Goal: Information Seeking & Learning: Learn about a topic

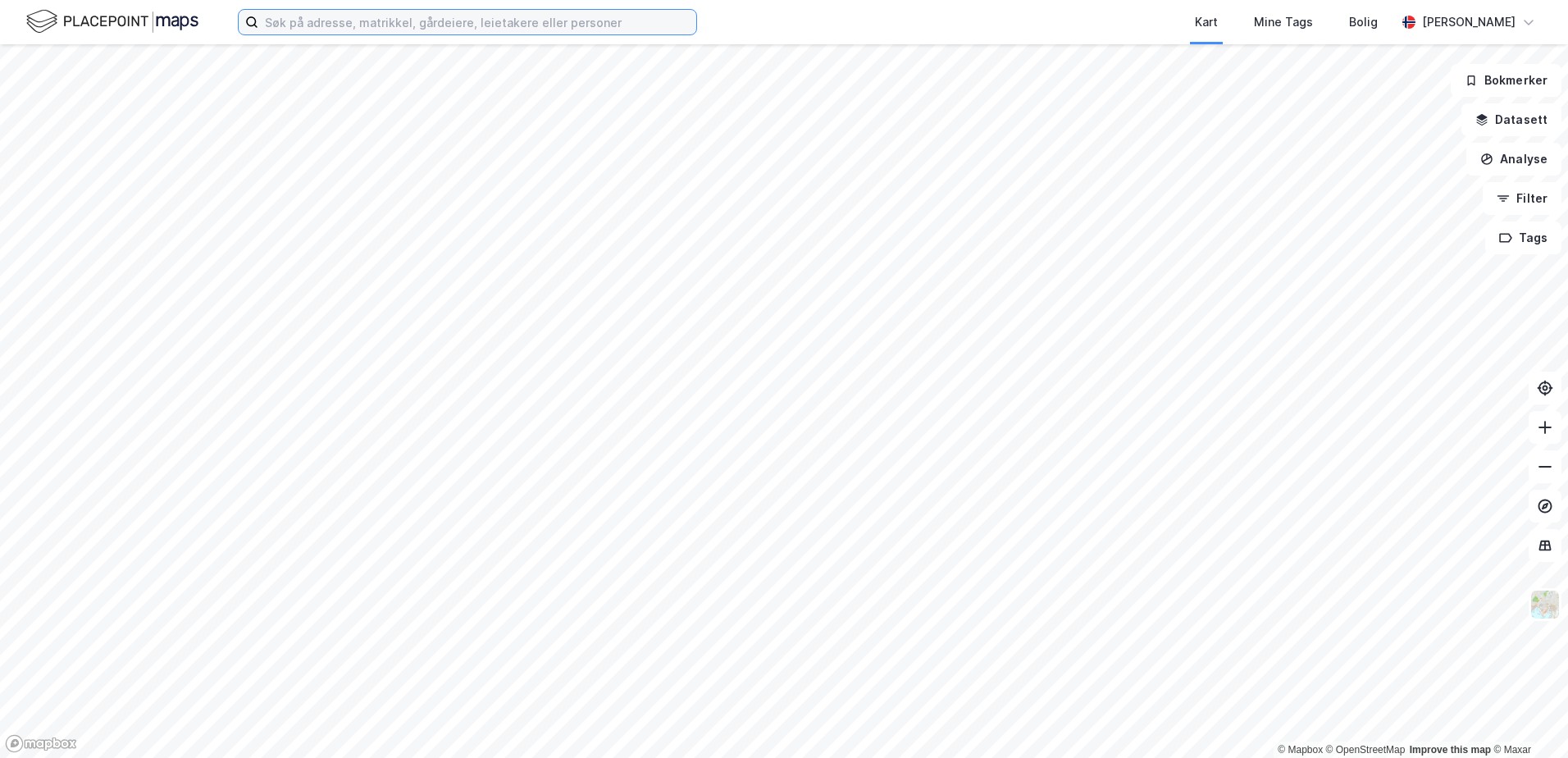
click at [306, 20] on input at bounding box center [477, 22] width 438 height 25
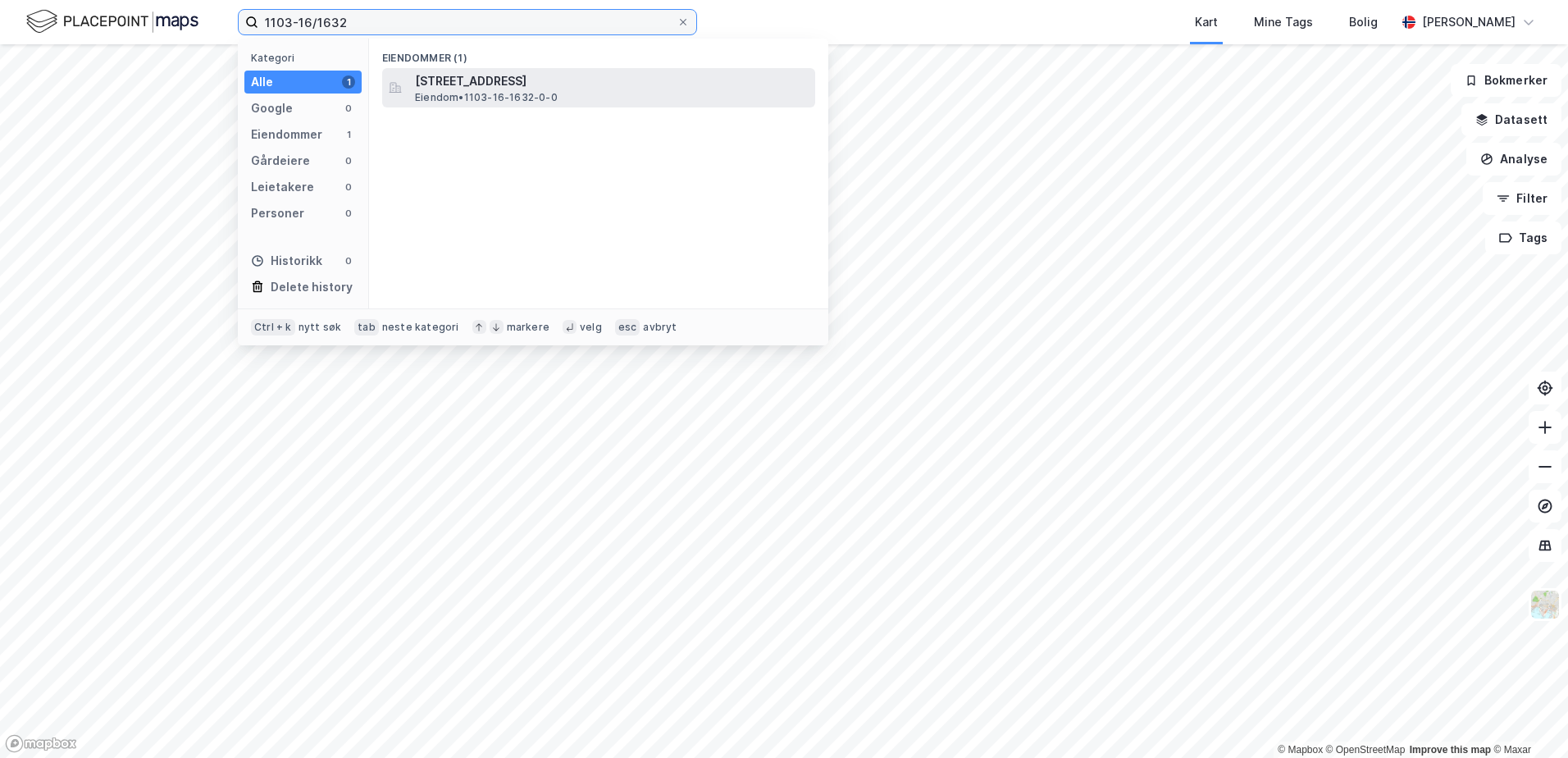
type input "1103-16/1632"
click at [472, 86] on span "[STREET_ADDRESS]" at bounding box center [612, 82] width 394 height 20
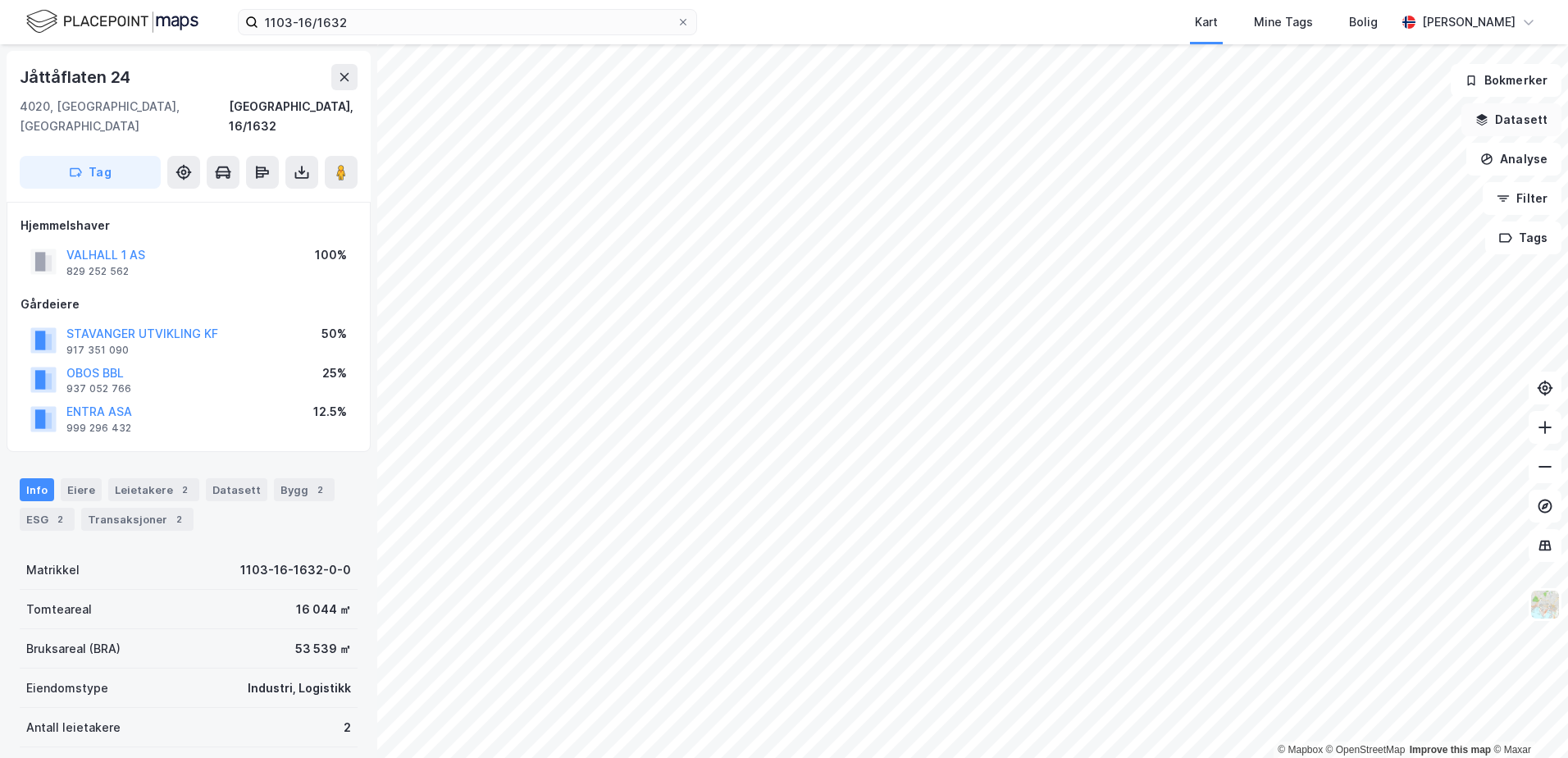
click at [1486, 119] on icon "button" at bounding box center [1483, 117] width 11 height 6
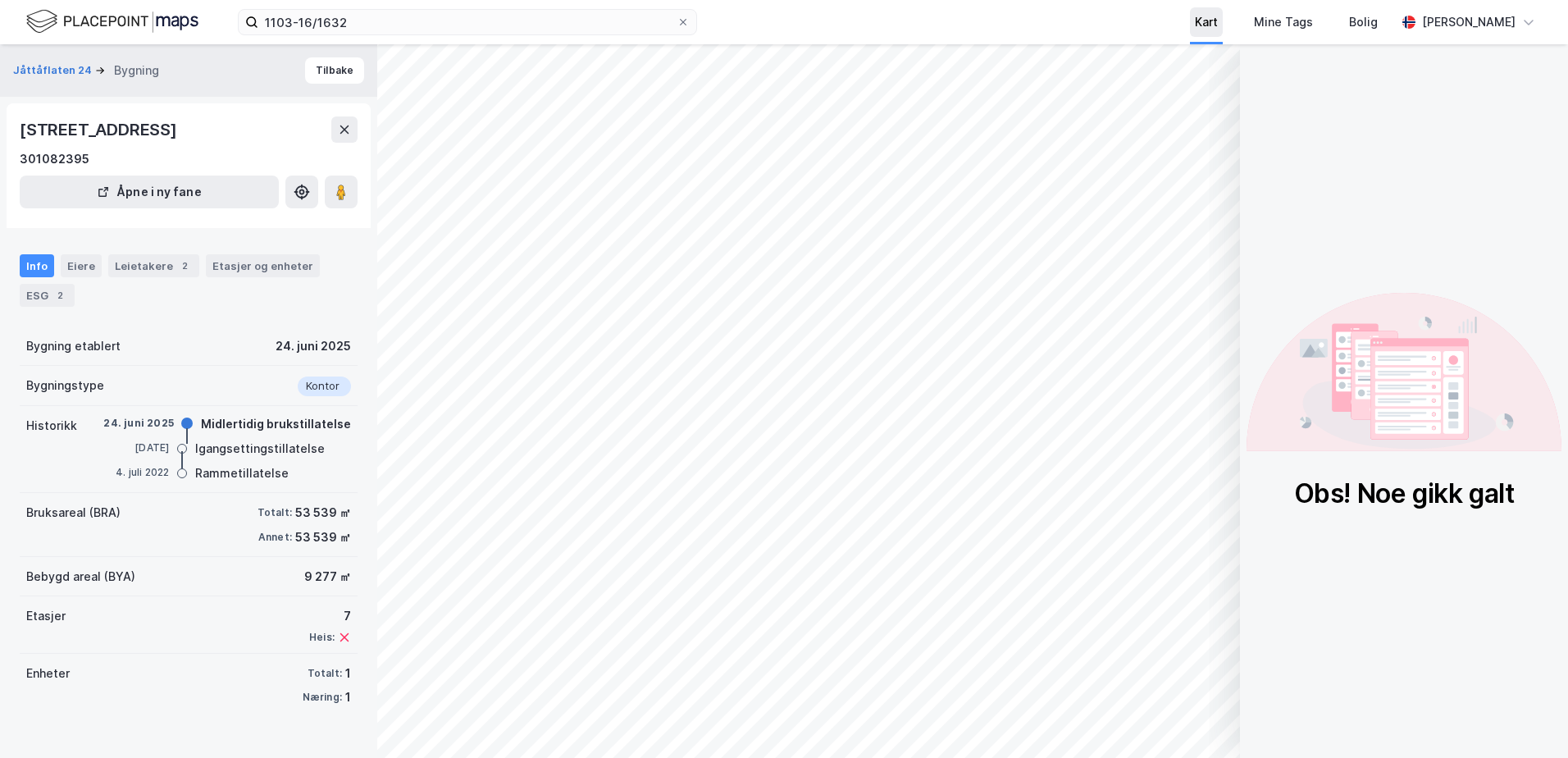
click at [1218, 19] on div "Kart" at bounding box center [1206, 23] width 23 height 20
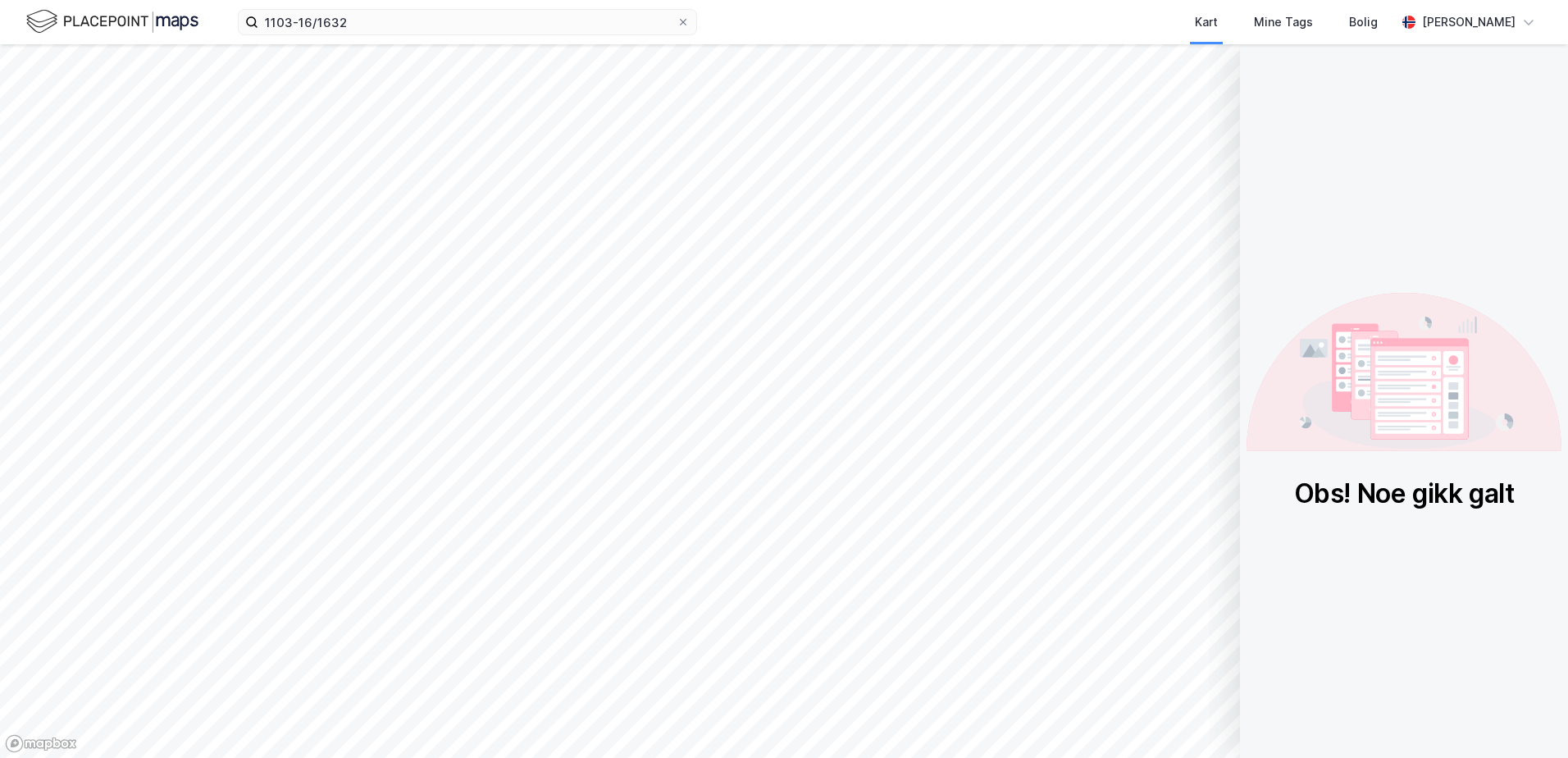
click at [1551, 113] on div "Obs! Noe gikk galt" at bounding box center [1403, 401] width 328 height 714
click at [304, 6] on div "1103-16/1632 Kart Mine Tags Bolig Joar Loka" at bounding box center [784, 22] width 1568 height 44
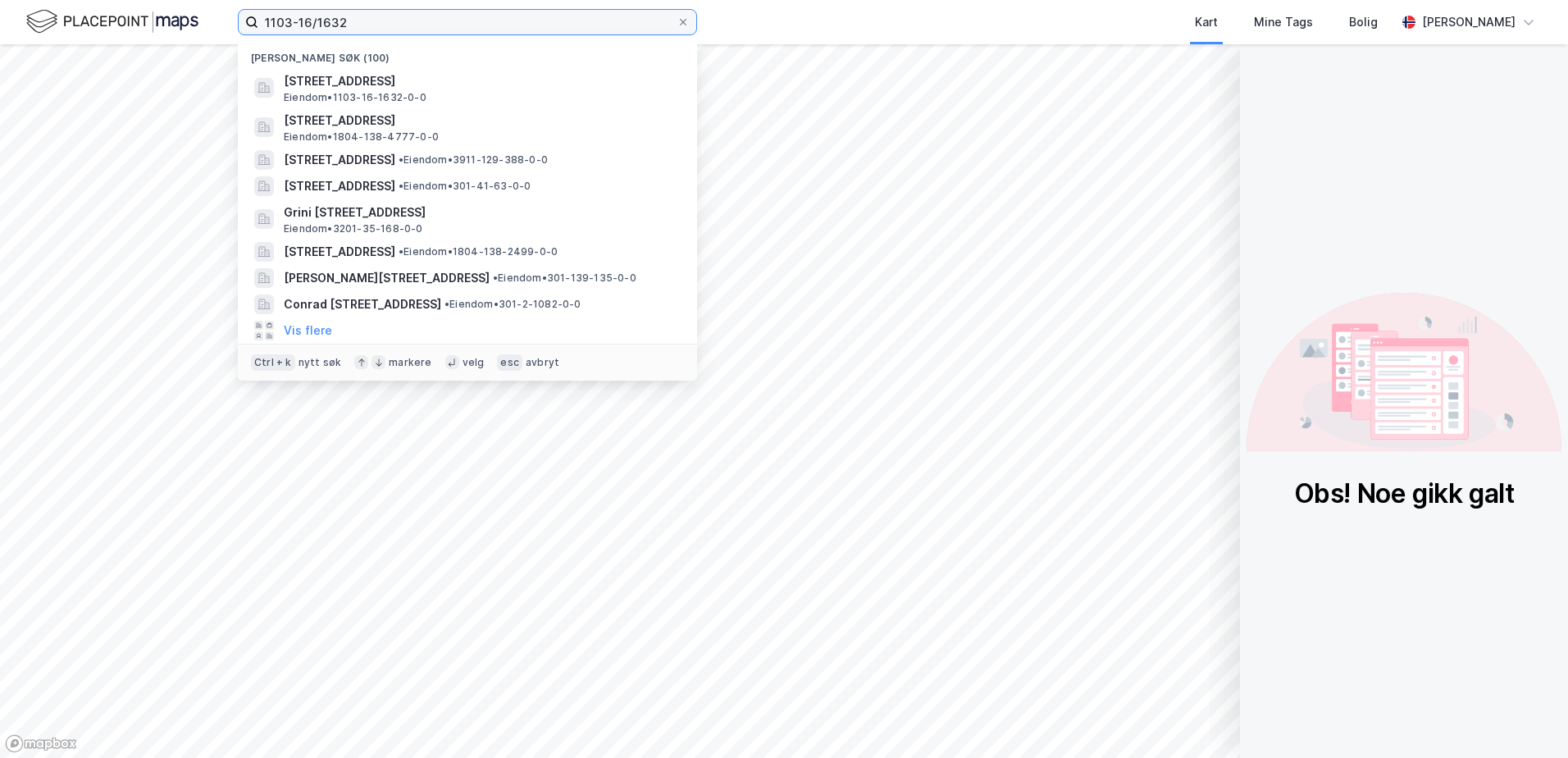
drag, startPoint x: 347, startPoint y: 25, endPoint x: 364, endPoint y: 19, distance: 18.0
click at [348, 25] on input "1103-16/1632" at bounding box center [467, 22] width 418 height 25
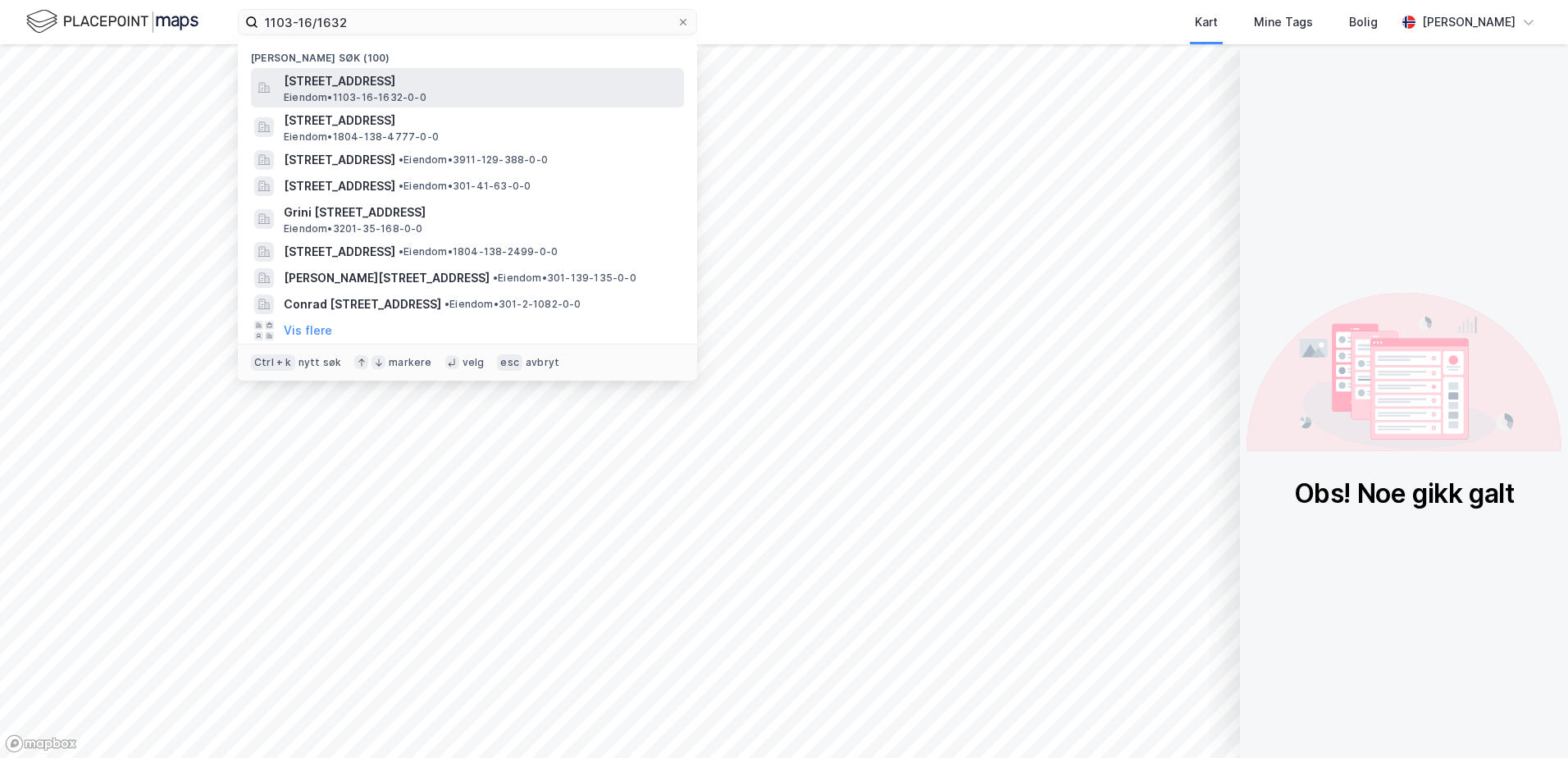
click at [350, 81] on span "[STREET_ADDRESS]" at bounding box center [481, 82] width 394 height 20
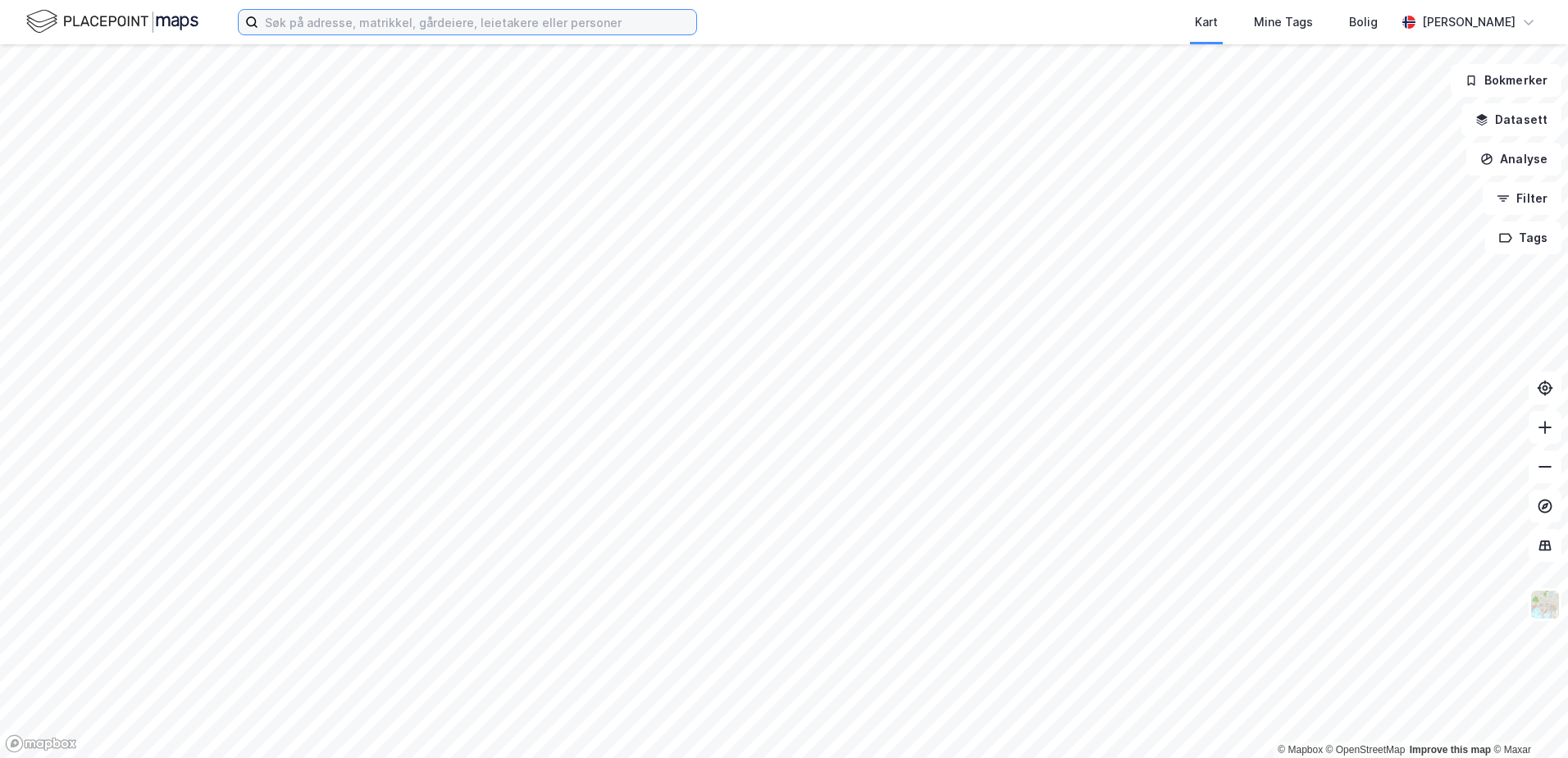
click at [302, 18] on input at bounding box center [477, 22] width 438 height 25
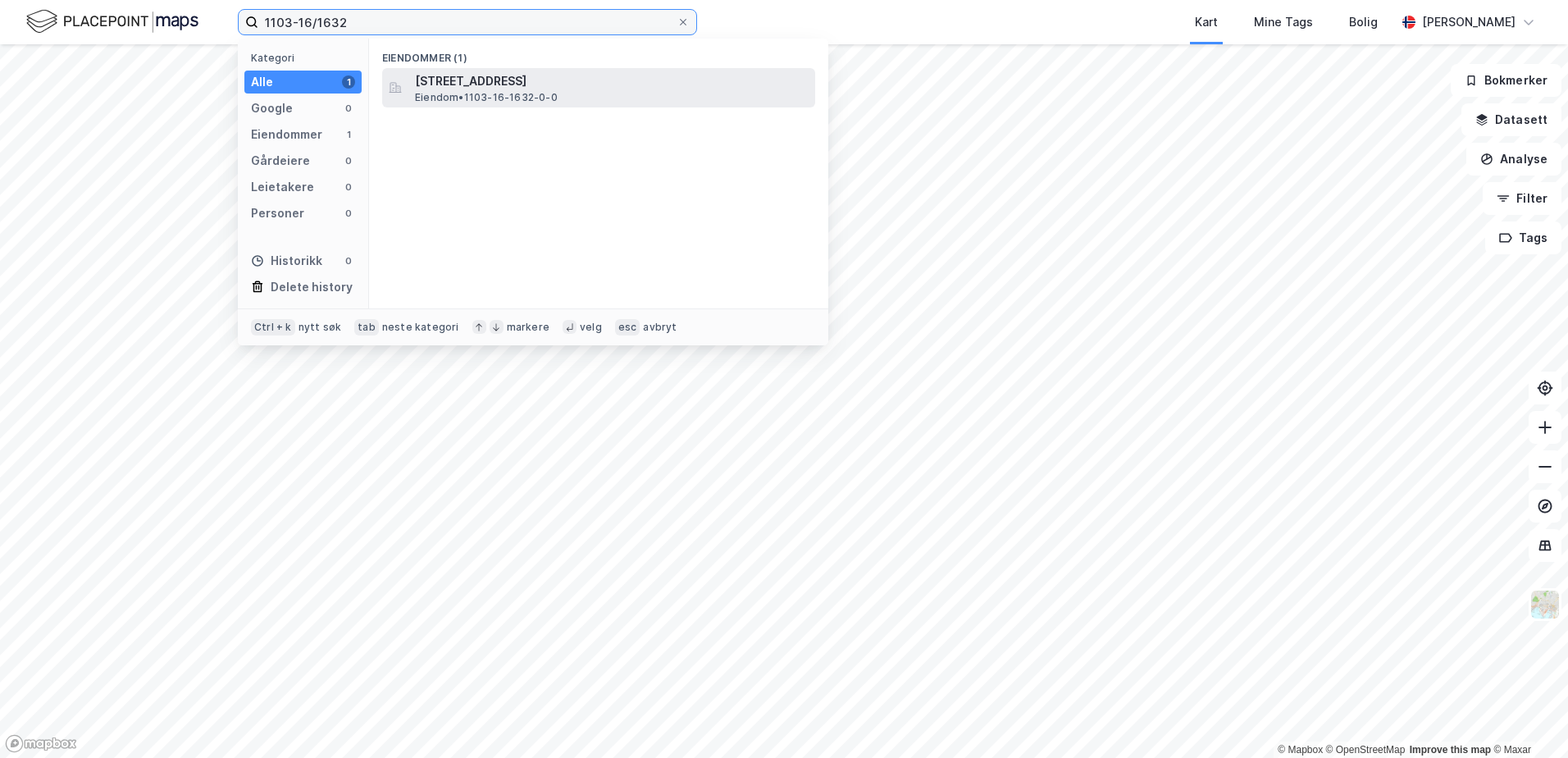
type input "1103-16/1632"
click at [459, 81] on span "[STREET_ADDRESS]" at bounding box center [612, 82] width 394 height 20
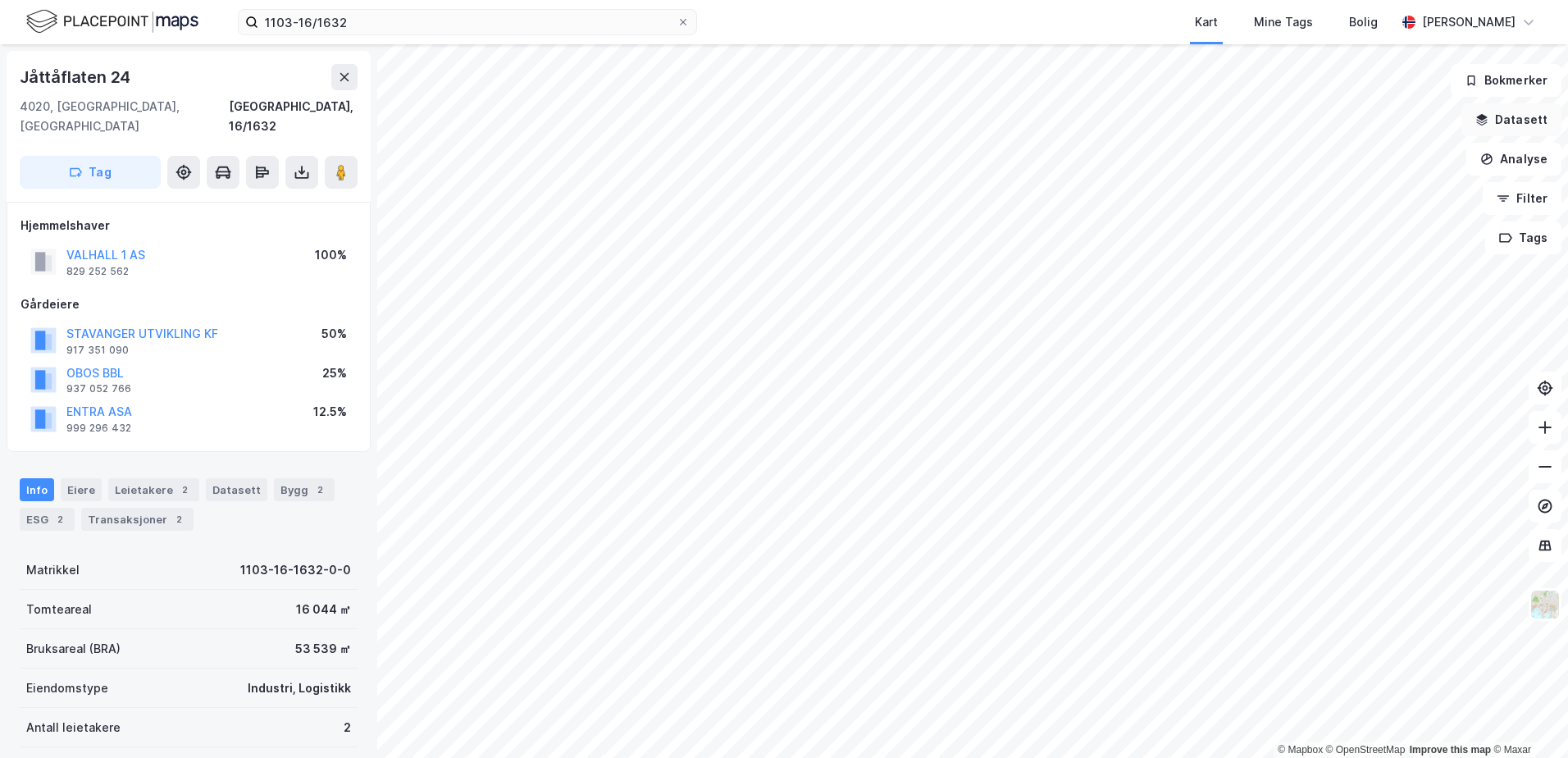
click at [1480, 117] on icon "button" at bounding box center [1482, 120] width 13 height 13
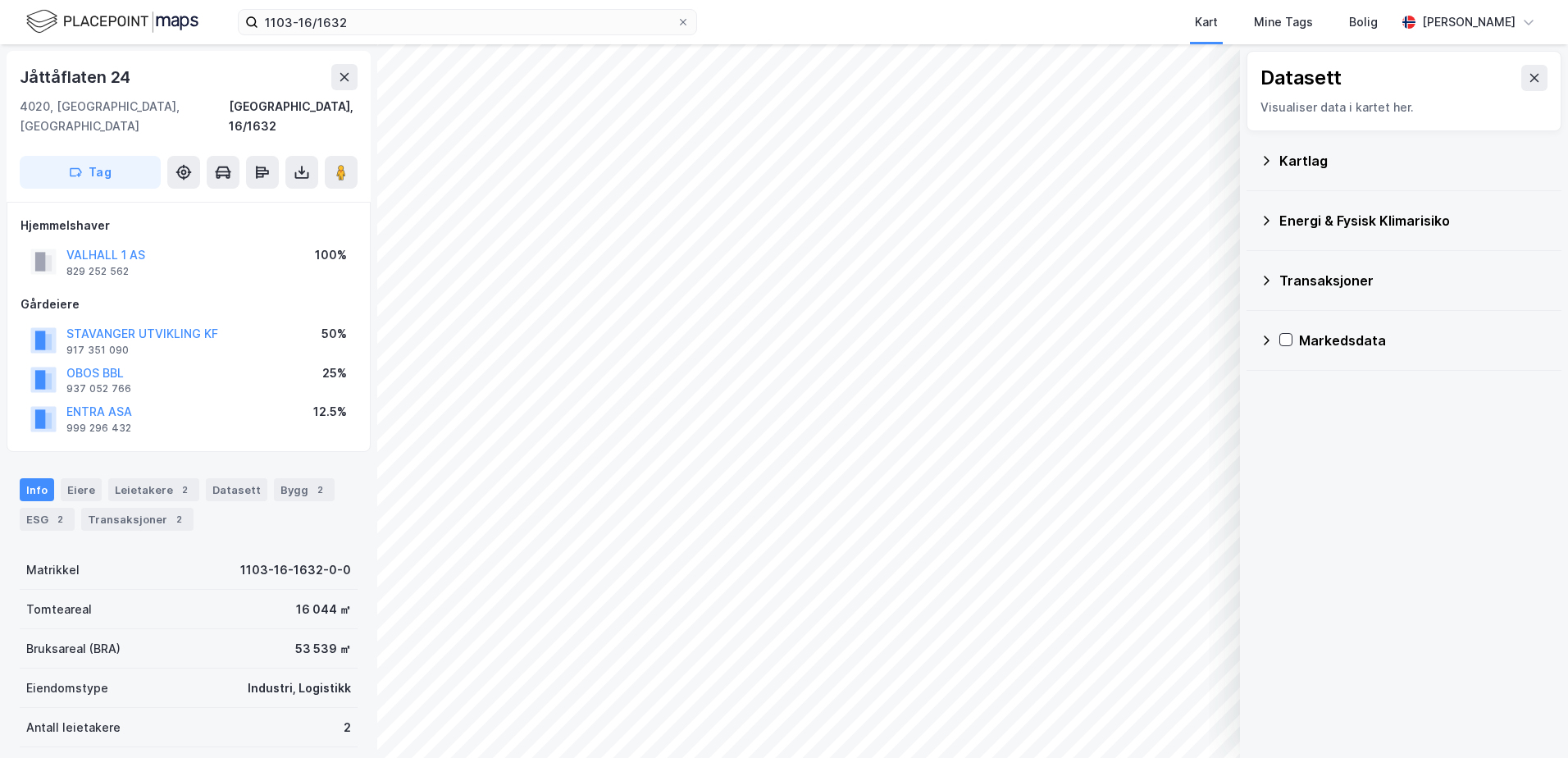
click at [1268, 221] on icon at bounding box center [1267, 221] width 5 height 10
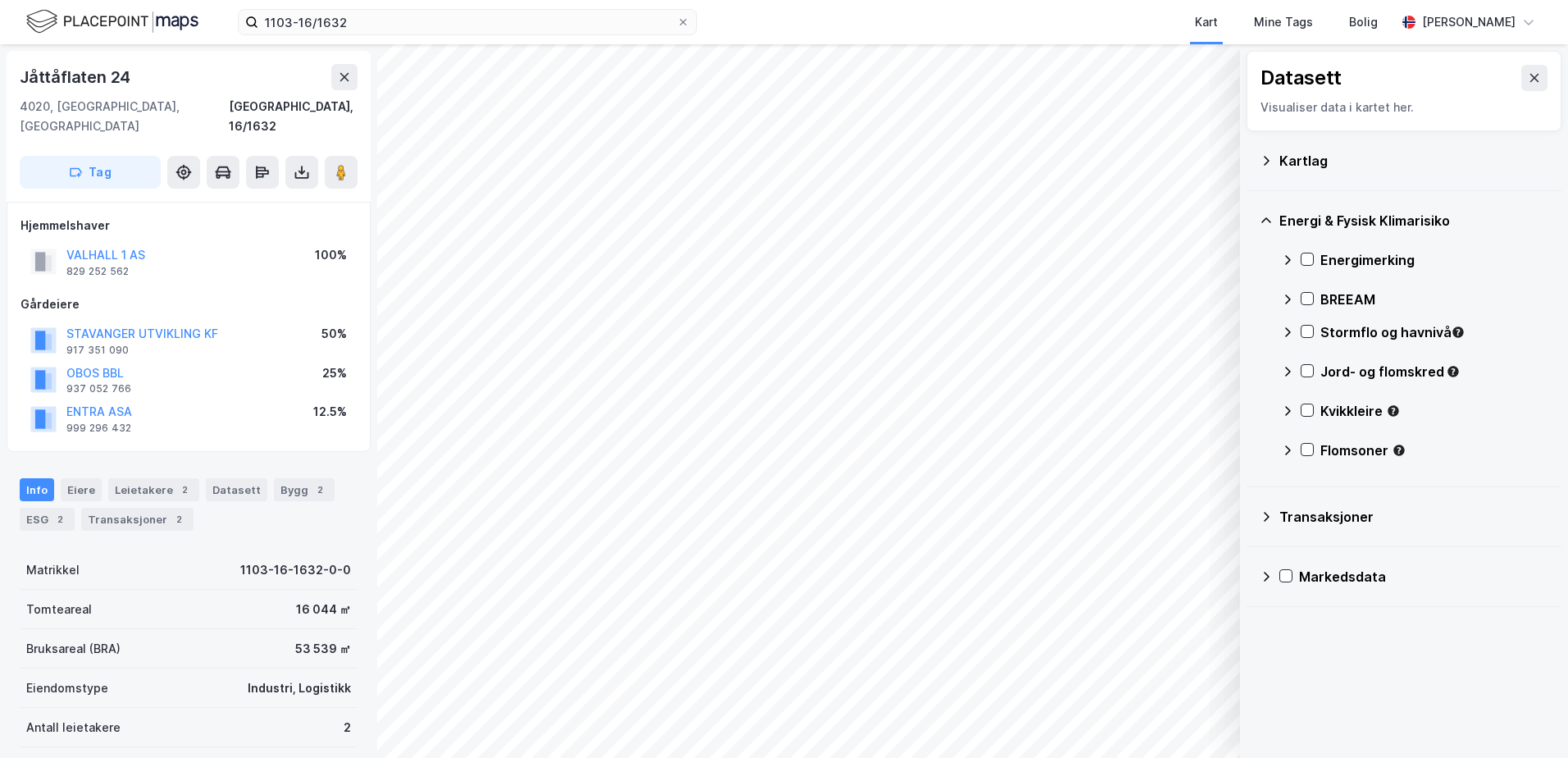
click at [1260, 166] on icon at bounding box center [1266, 161] width 13 height 13
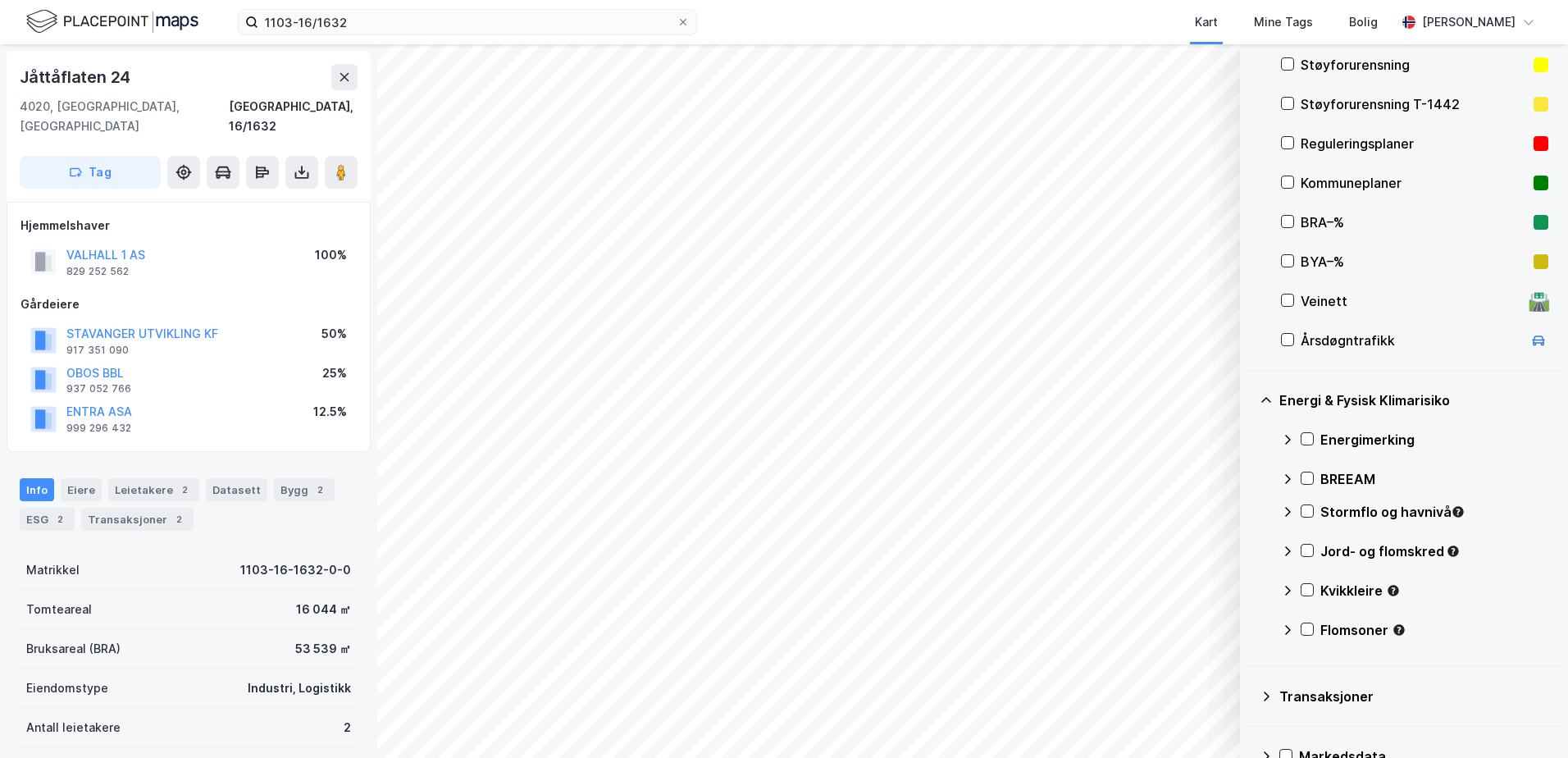
scroll to position [328, 0]
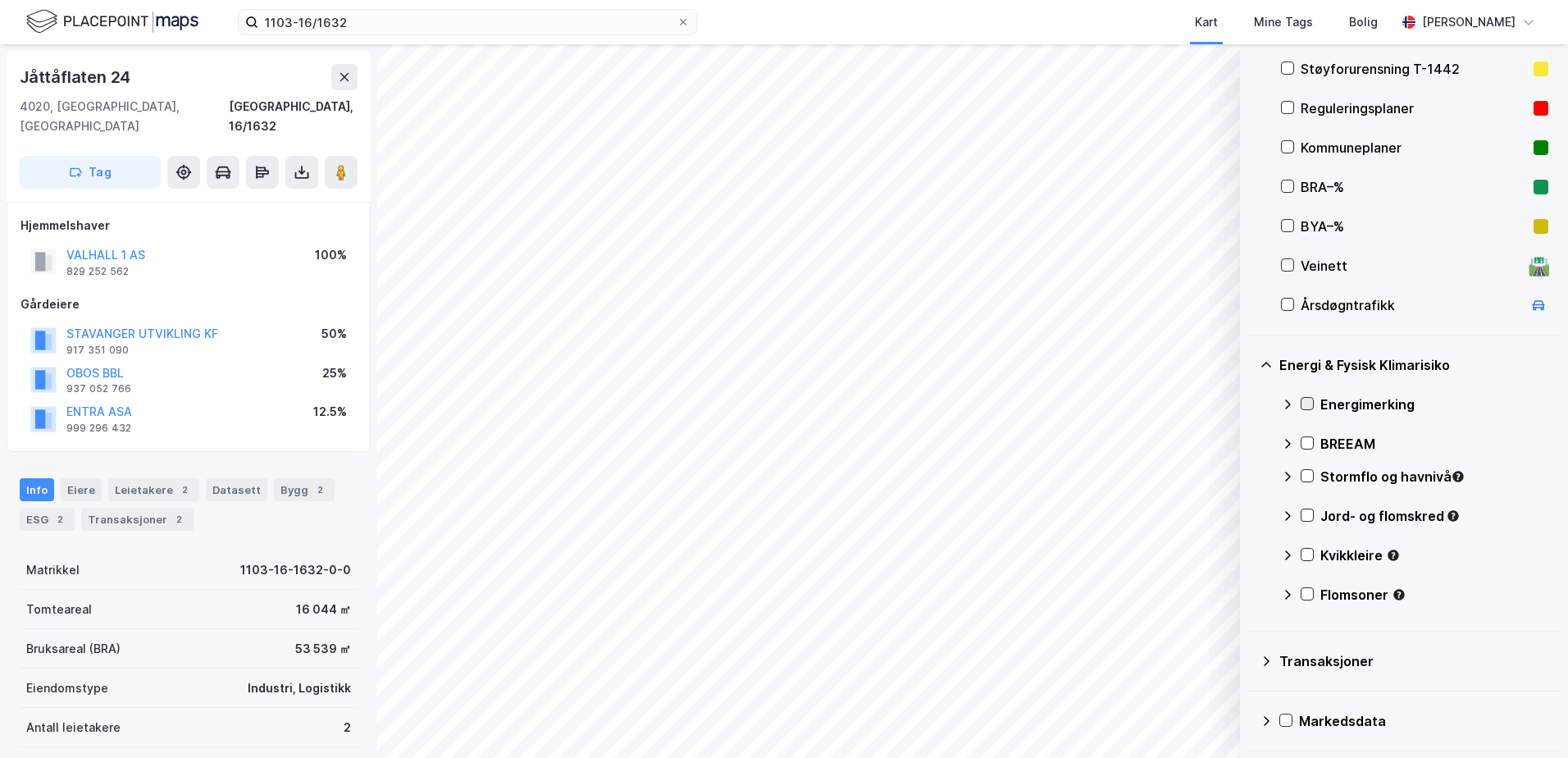
click at [1307, 405] on icon at bounding box center [1307, 403] width 12 height 12
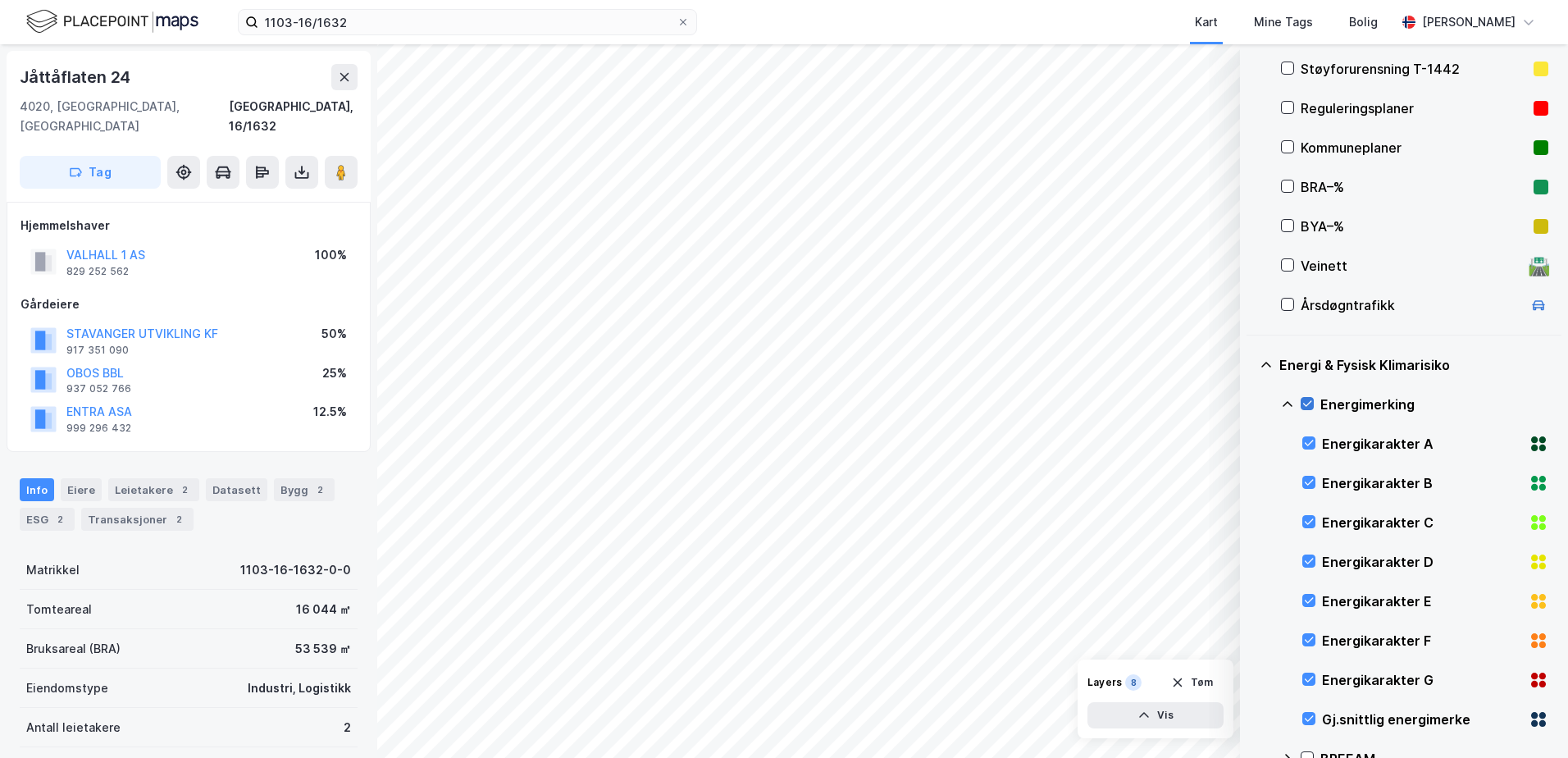
click at [1303, 402] on icon at bounding box center [1307, 403] width 12 height 12
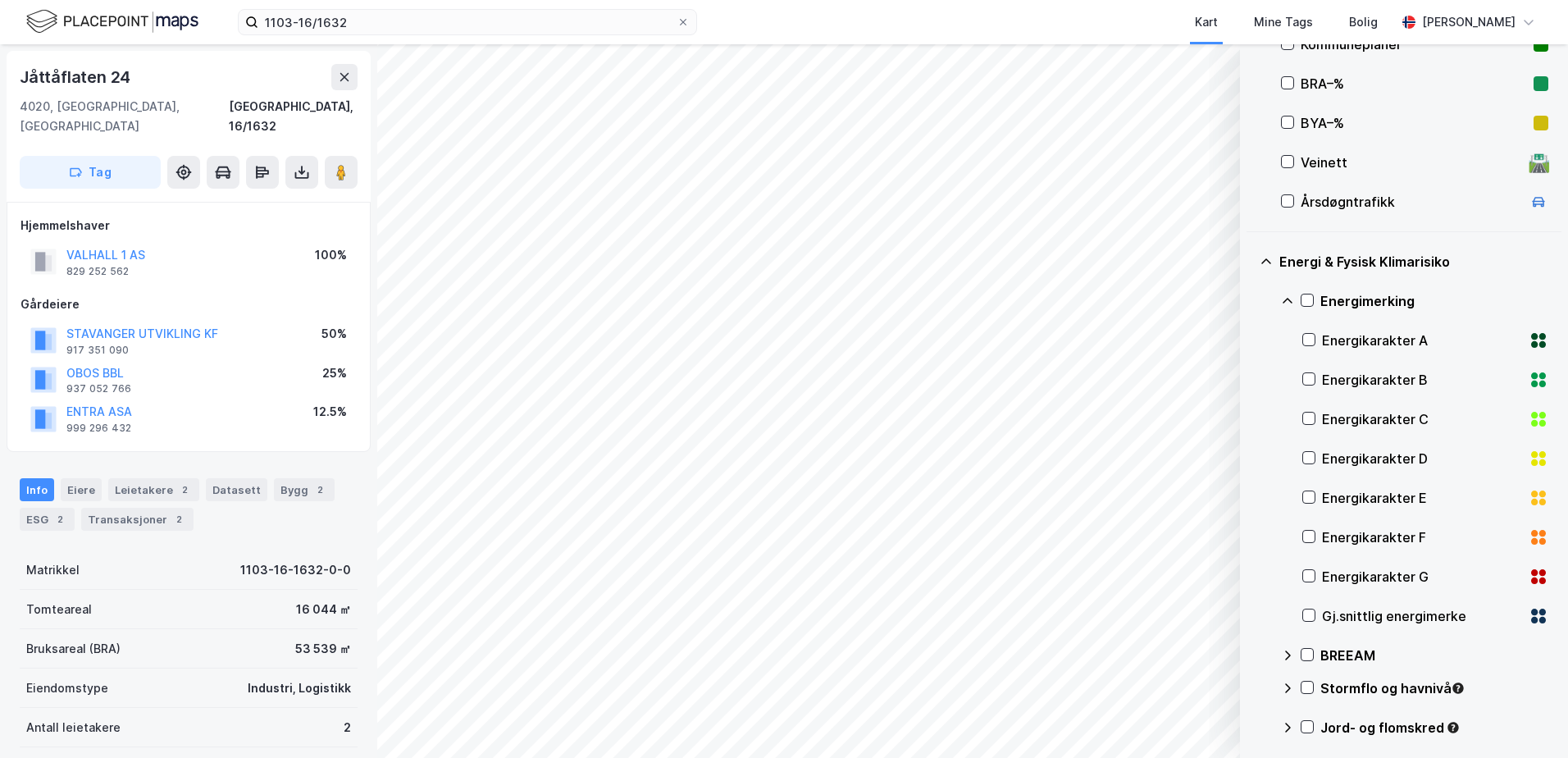
scroll to position [644, 0]
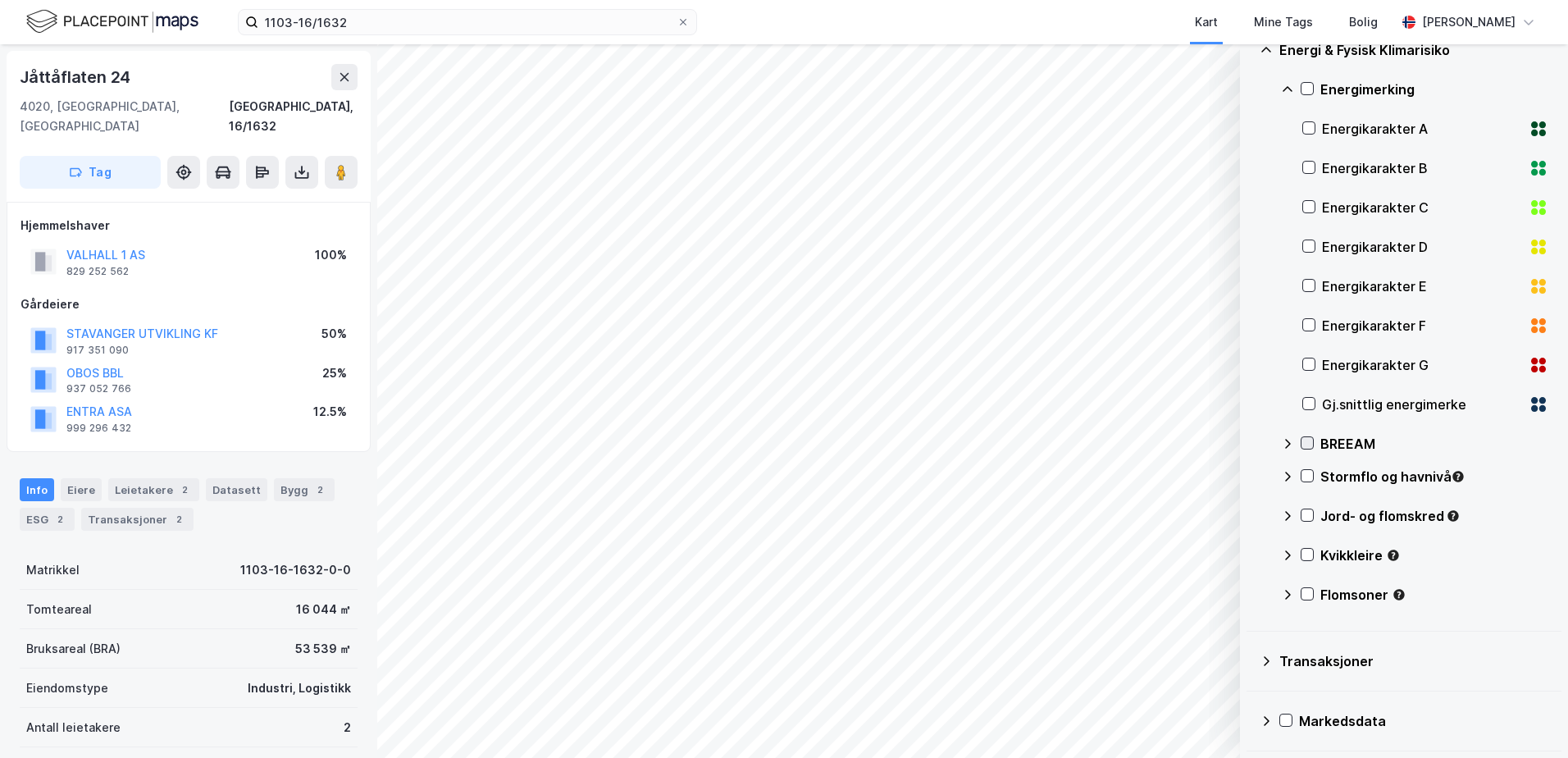
click at [1310, 445] on icon at bounding box center [1307, 443] width 12 height 12
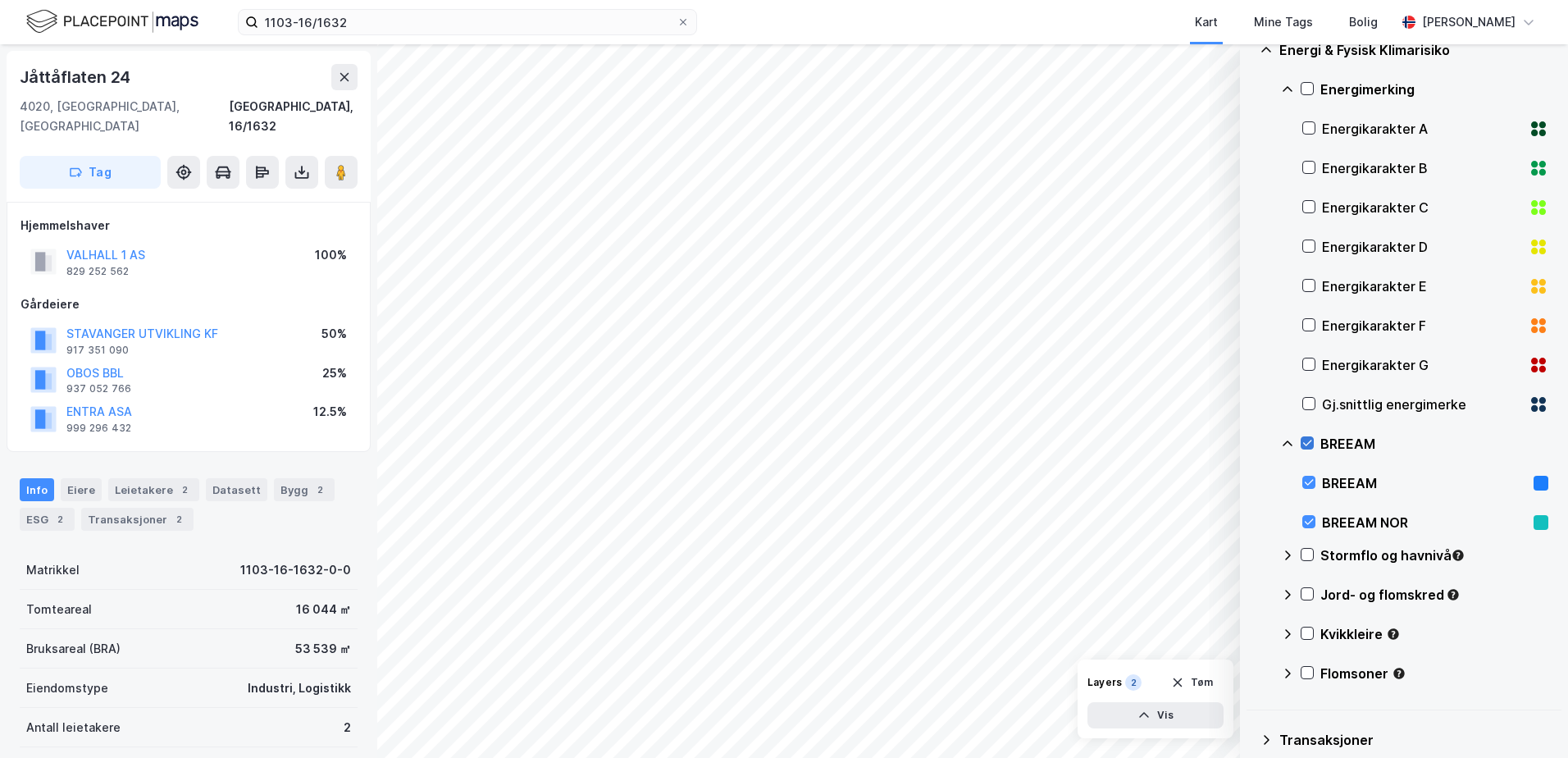
click at [1308, 444] on icon at bounding box center [1308, 443] width 9 height 5
click at [1308, 524] on icon at bounding box center [1309, 522] width 9 height 5
click at [1308, 480] on icon at bounding box center [1308, 482] width 12 height 12
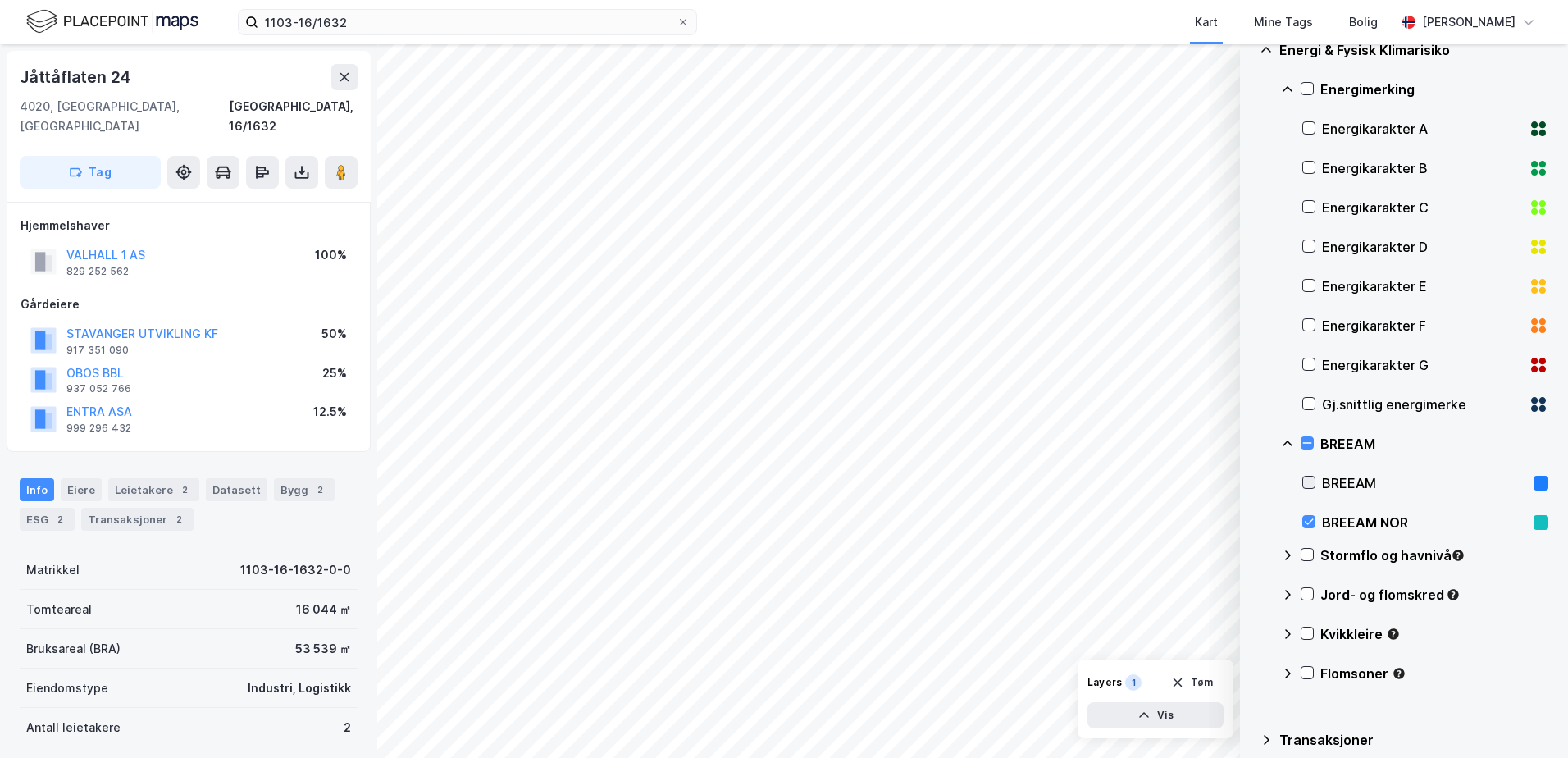
click at [1308, 480] on icon at bounding box center [1308, 482] width 12 height 12
click at [1339, 483] on div "BREEAM" at bounding box center [1425, 483] width 205 height 20
click at [1300, 443] on div at bounding box center [1307, 443] width 13 height 13
click at [1287, 443] on icon at bounding box center [1288, 444] width 13 height 13
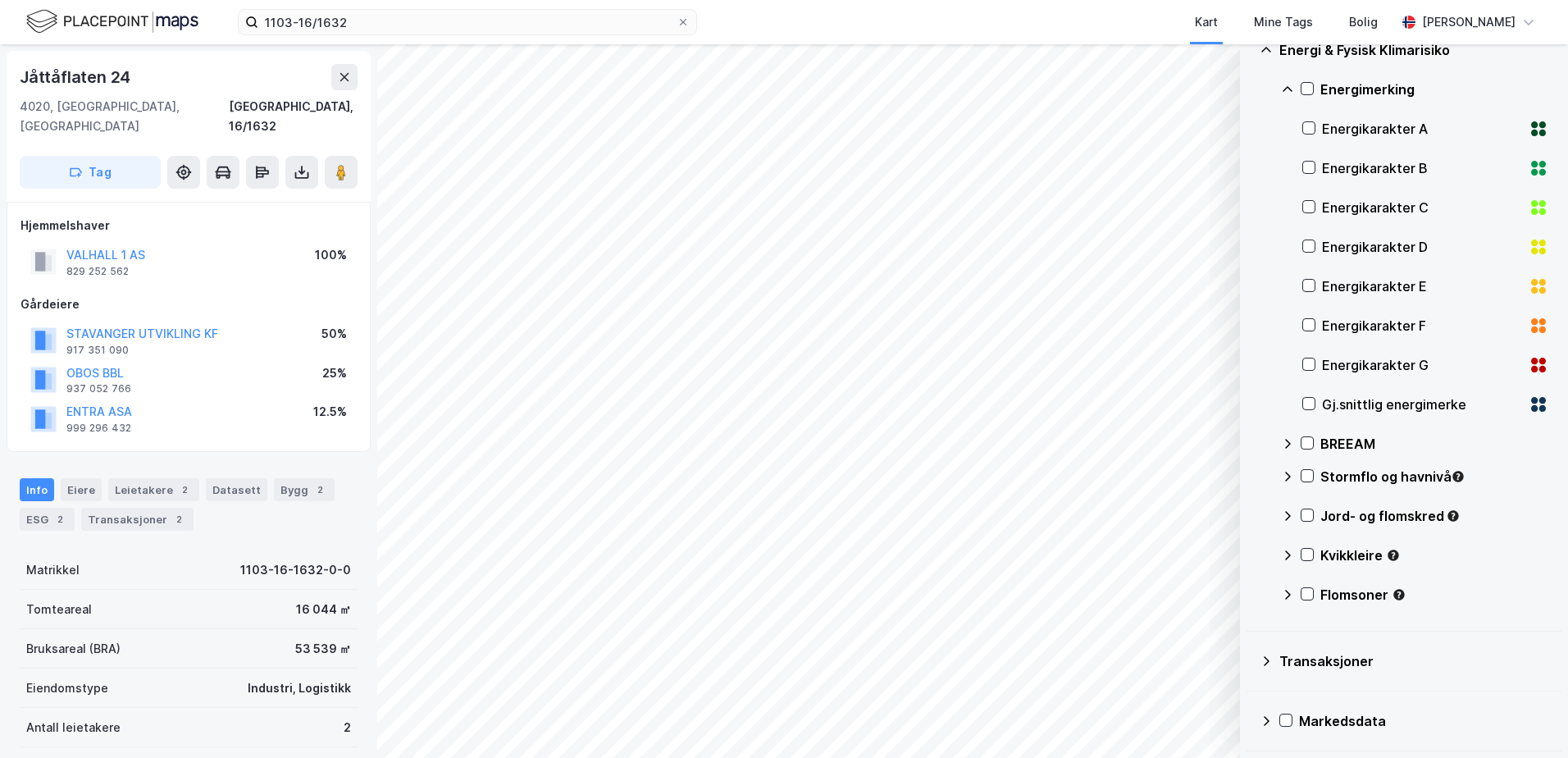
click at [1289, 89] on icon at bounding box center [1288, 89] width 13 height 13
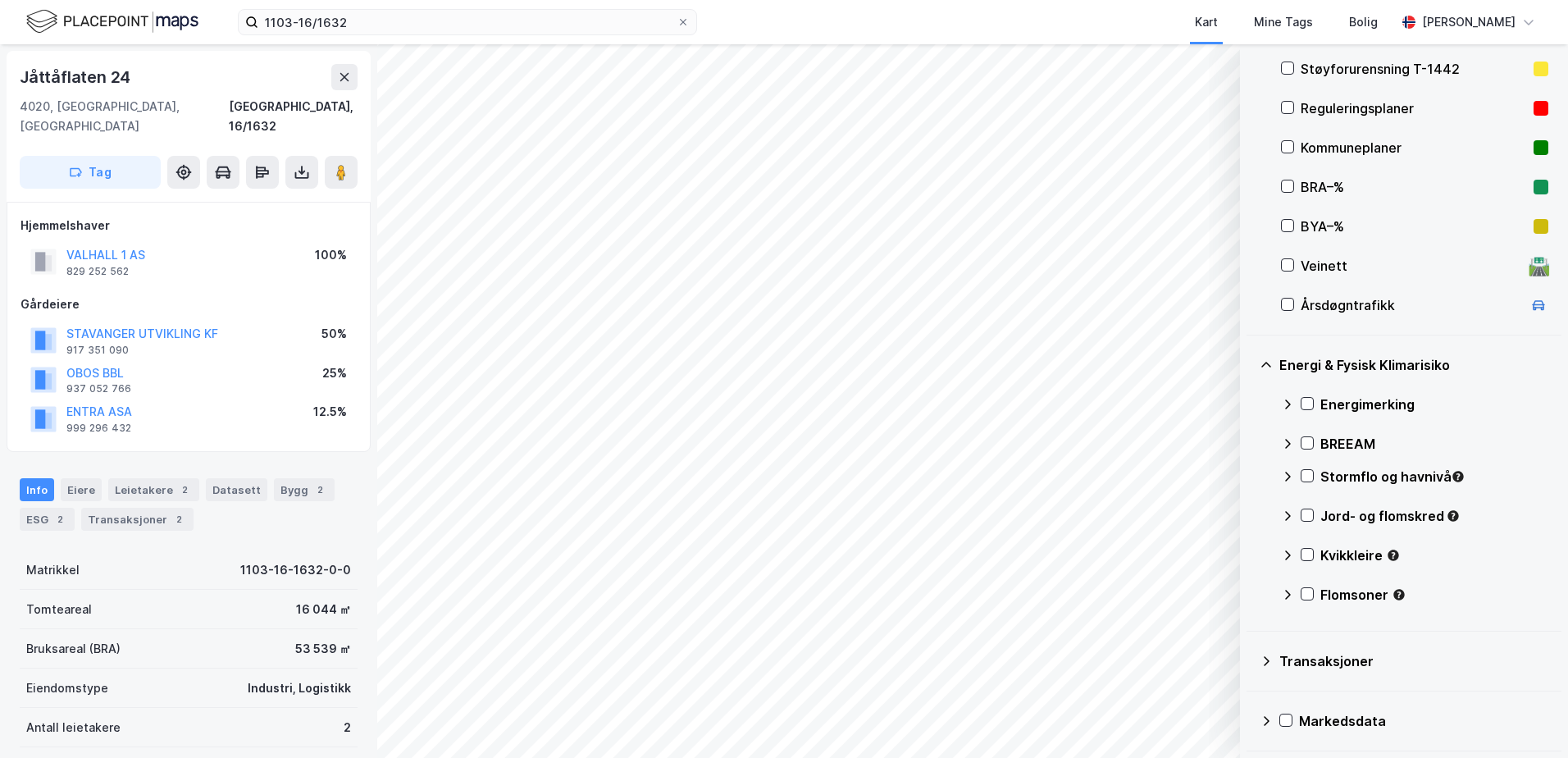
scroll to position [328, 0]
click at [1305, 477] on icon at bounding box center [1308, 476] width 9 height 5
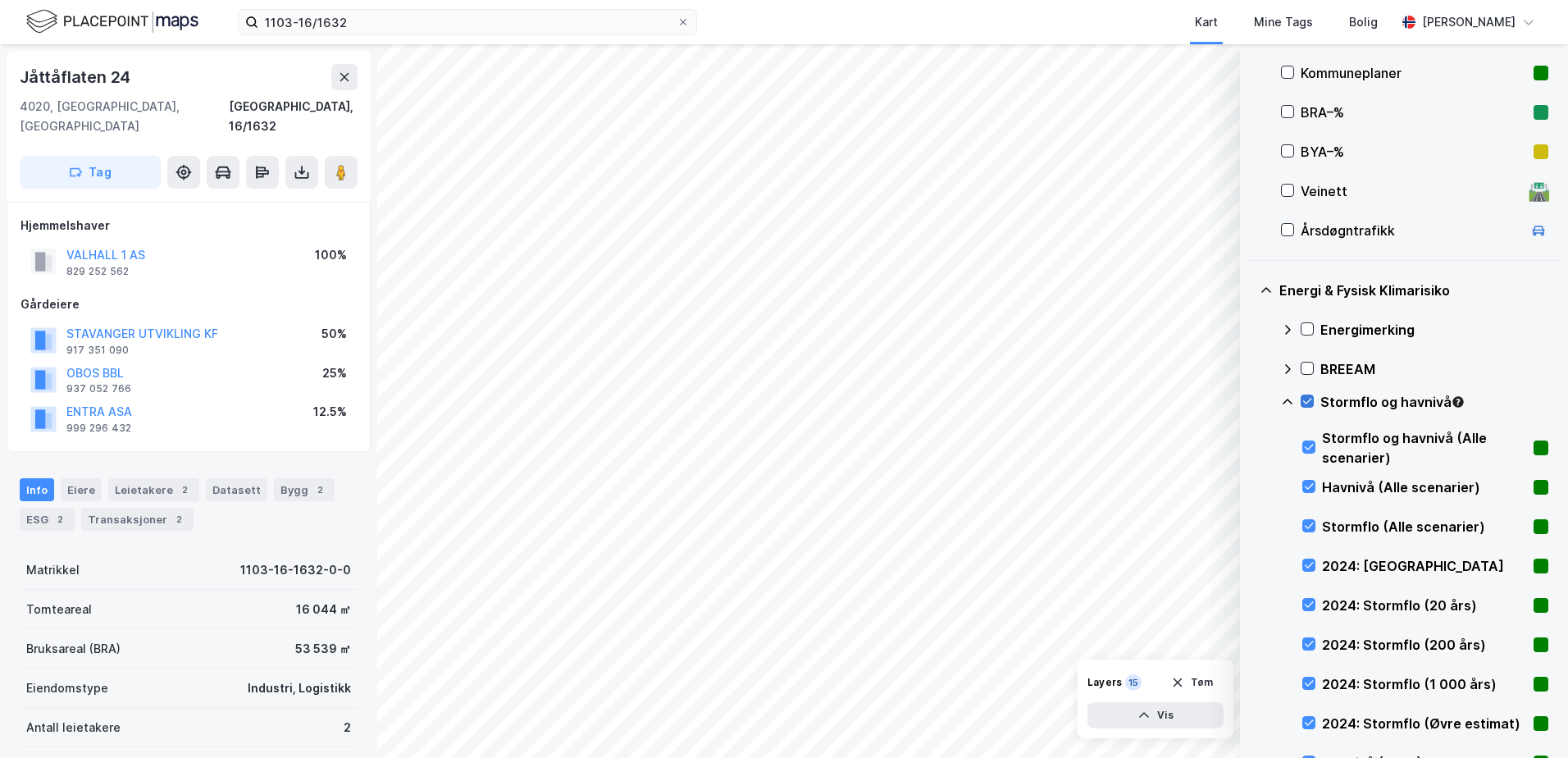
scroll to position [397, 0]
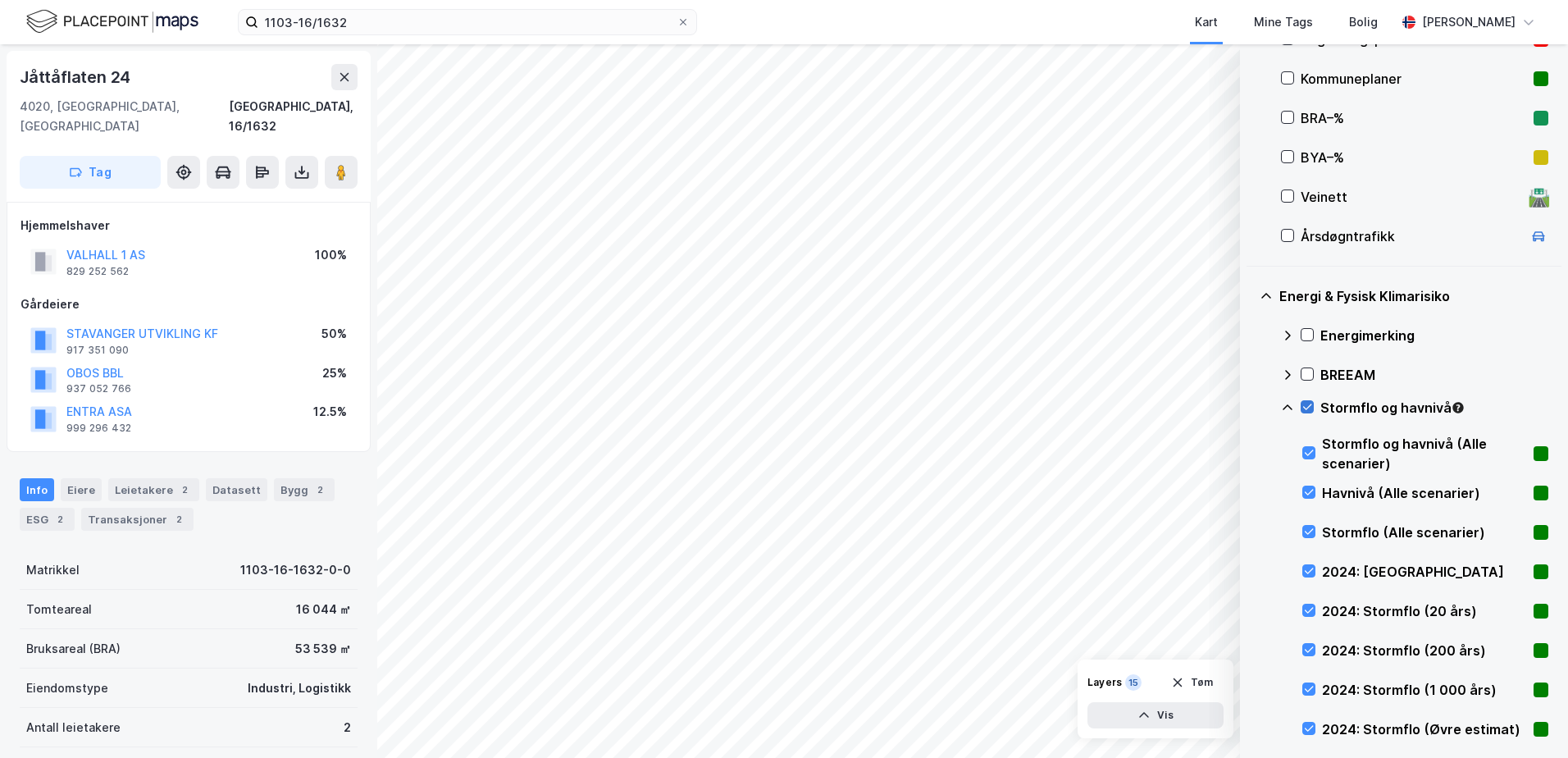
click at [1308, 408] on icon at bounding box center [1307, 407] width 12 height 12
click at [1307, 406] on icon at bounding box center [1307, 407] width 12 height 12
click at [1290, 406] on icon at bounding box center [1288, 408] width 13 height 13
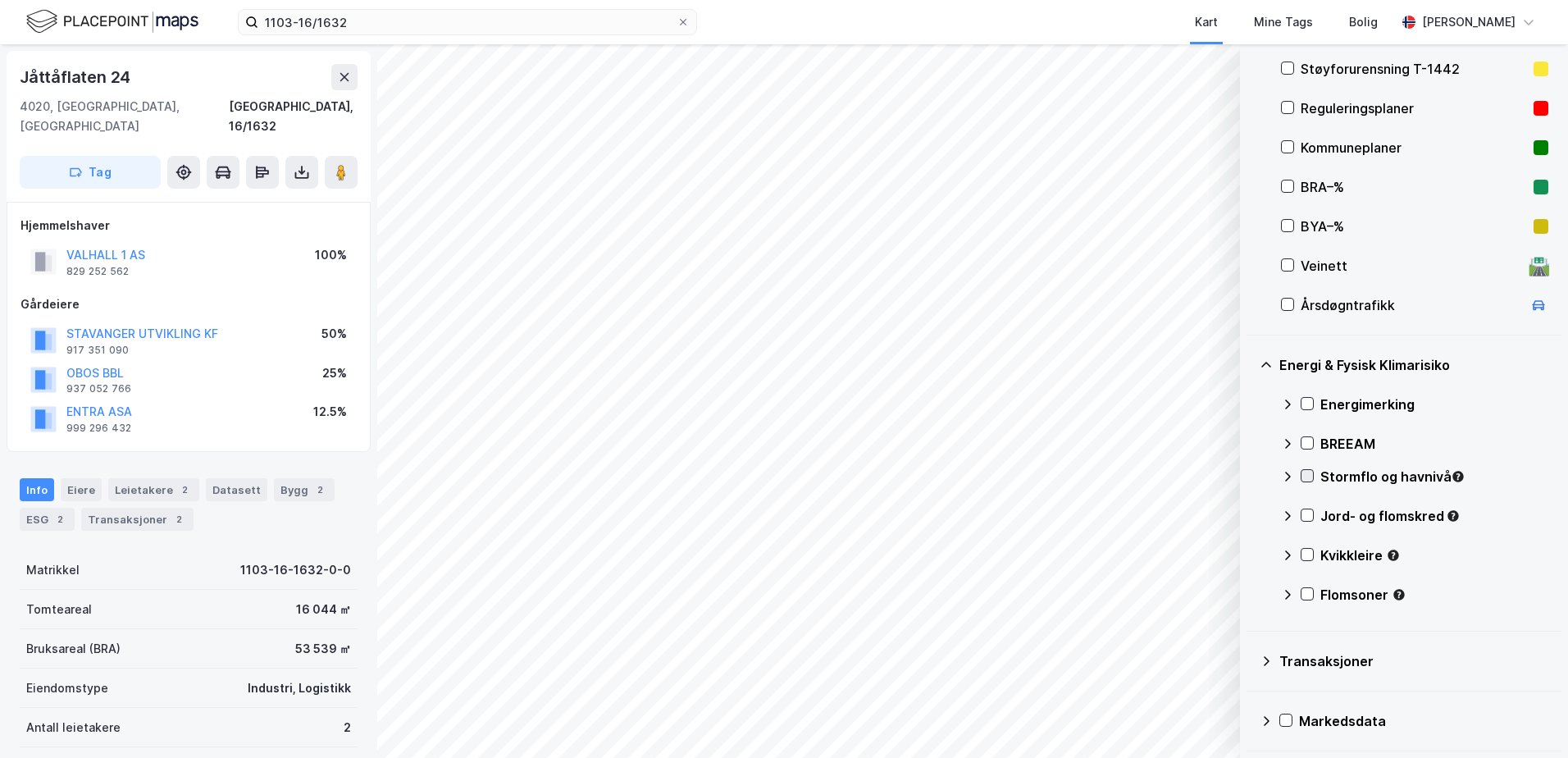
click at [1311, 476] on icon at bounding box center [1307, 476] width 12 height 12
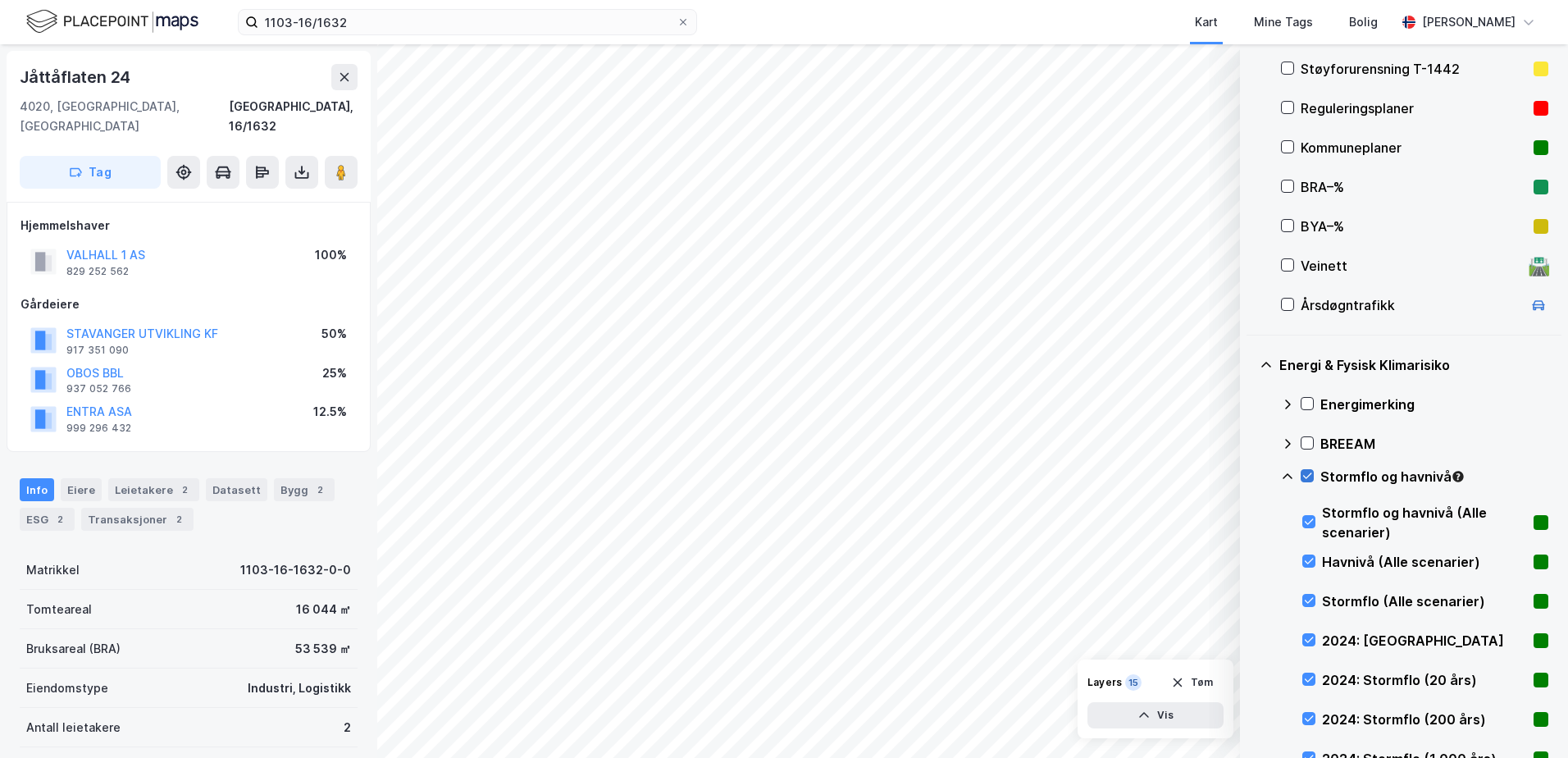
scroll to position [397, 0]
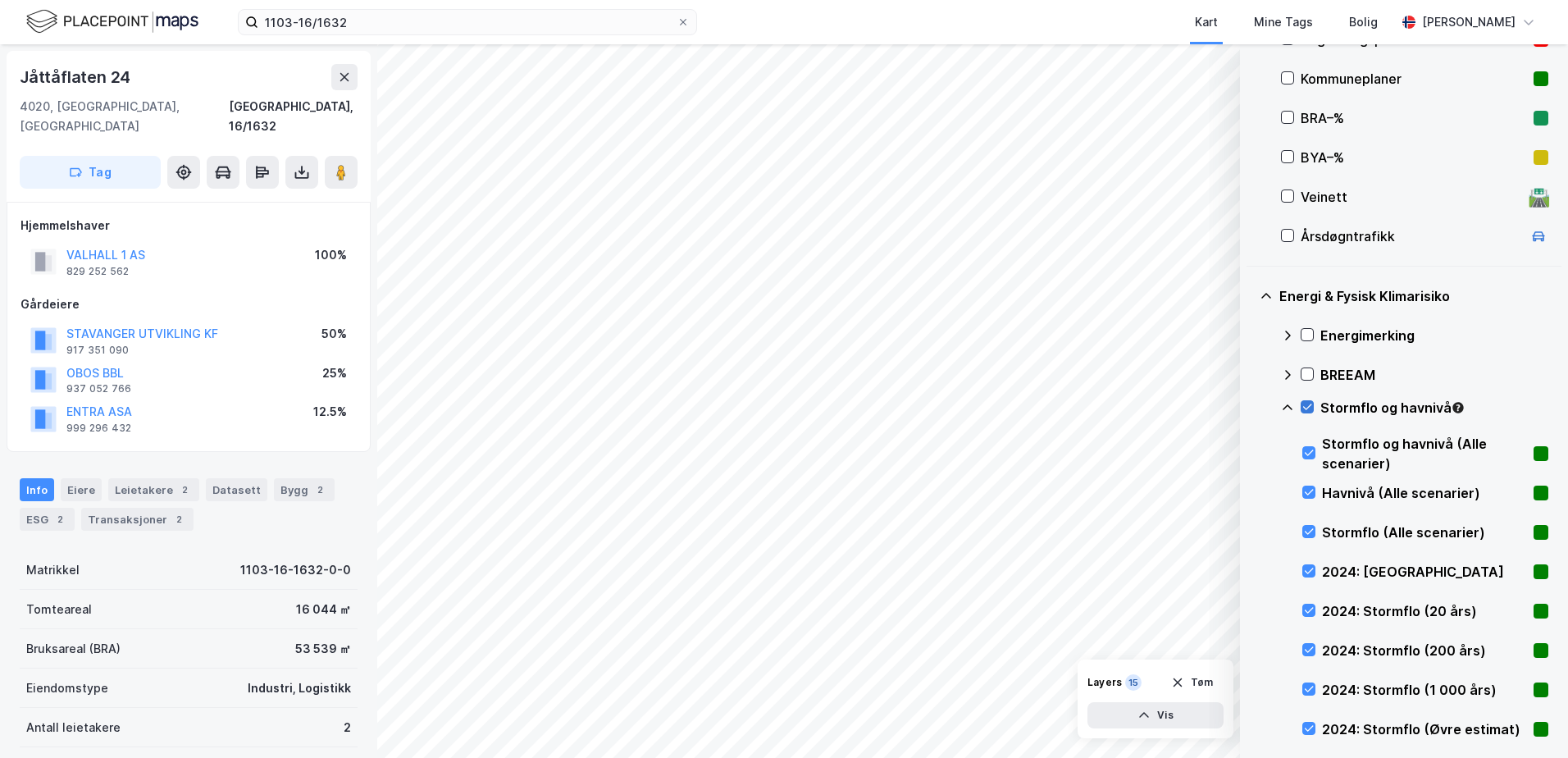
click at [1306, 401] on icon at bounding box center [1307, 407] width 12 height 12
click at [1289, 406] on icon at bounding box center [1287, 408] width 10 height 5
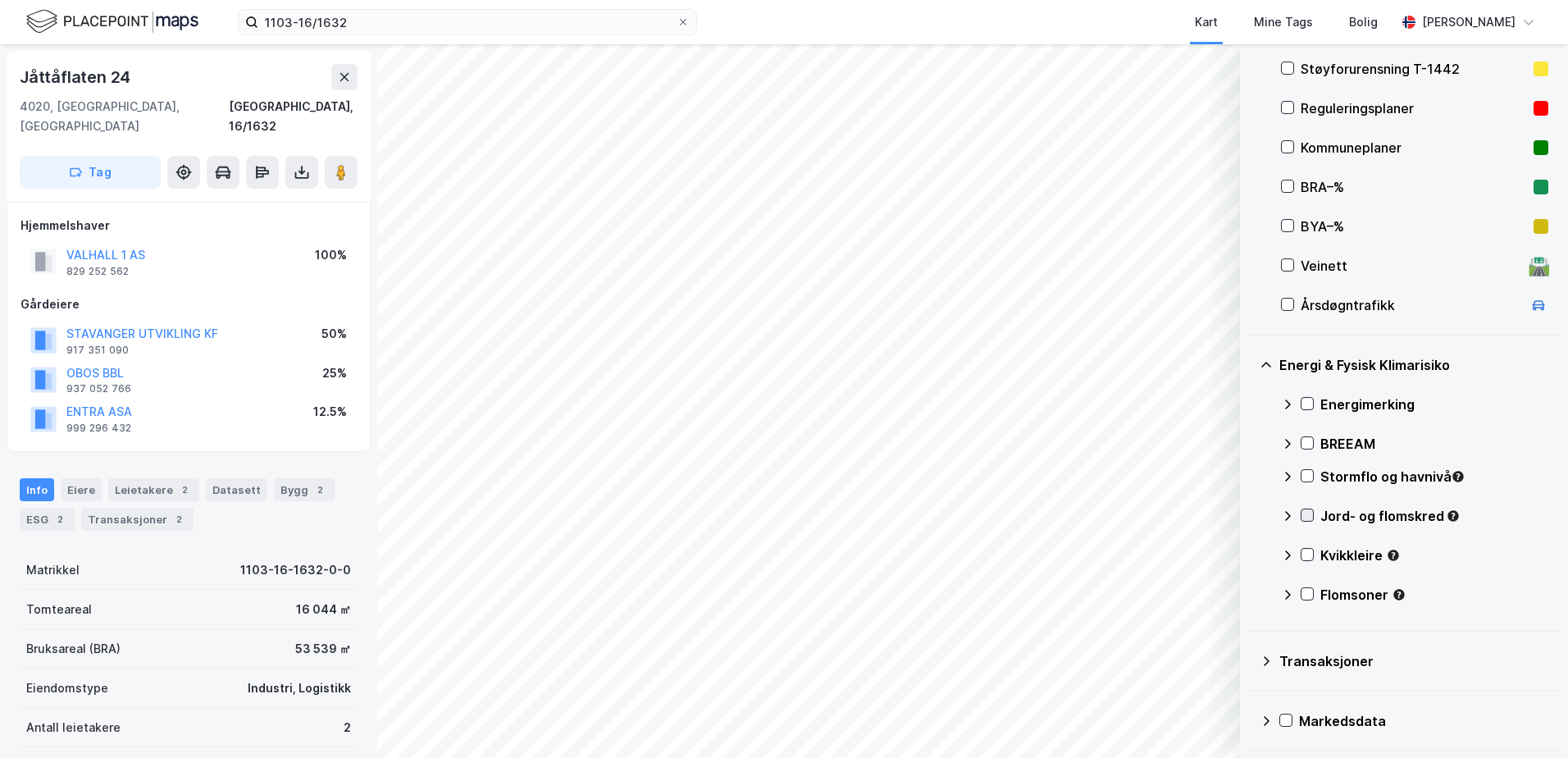
click at [1308, 516] on icon at bounding box center [1308, 516] width 9 height 5
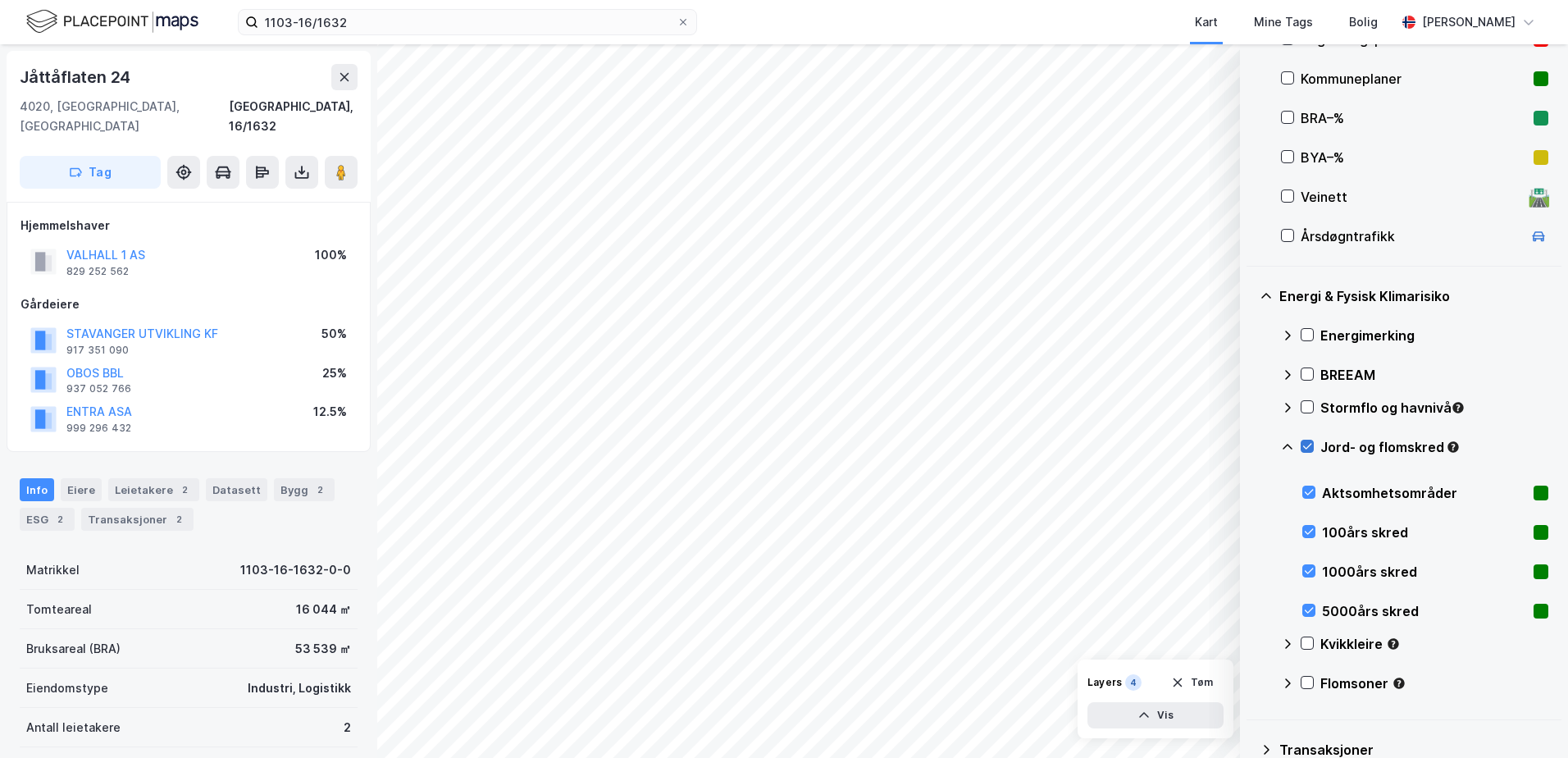
click at [1307, 448] on icon at bounding box center [1307, 446] width 12 height 12
click at [1294, 448] on div "Jord- og flomskred" at bounding box center [1415, 453] width 268 height 39
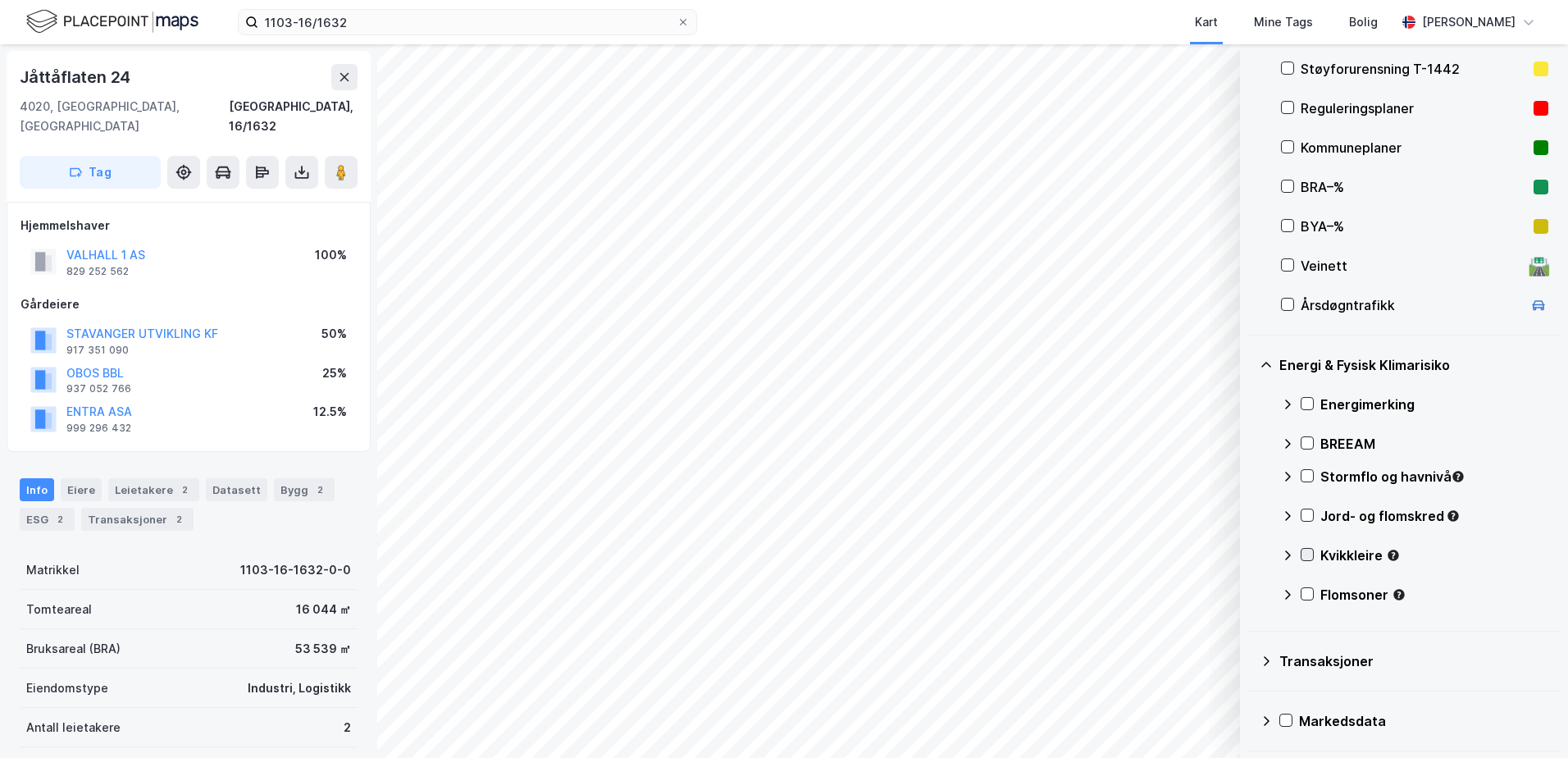
click at [1310, 553] on icon at bounding box center [1308, 555] width 9 height 5
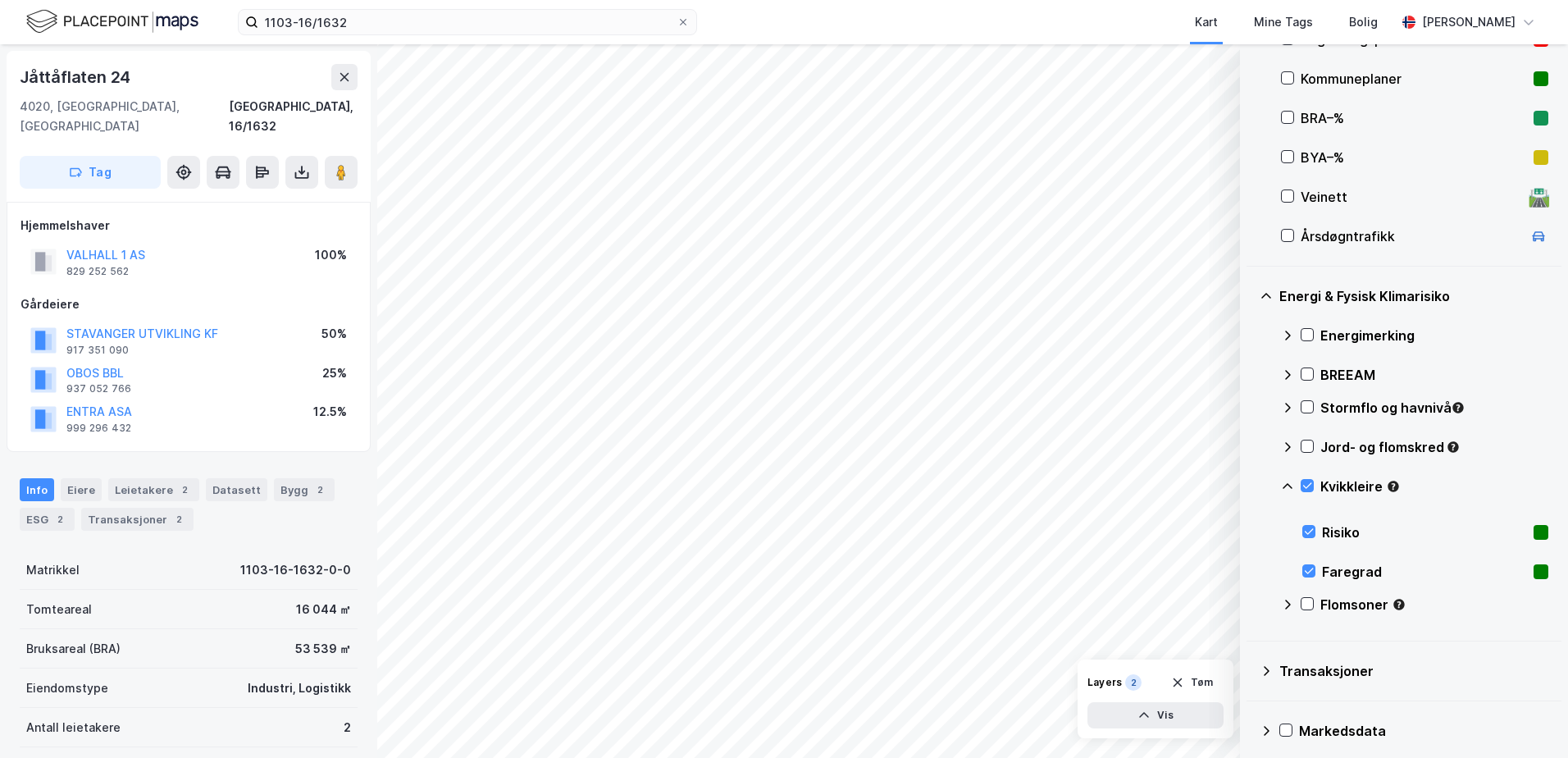
click at [1308, 477] on div "Kvikkleire" at bounding box center [1415, 492] width 268 height 39
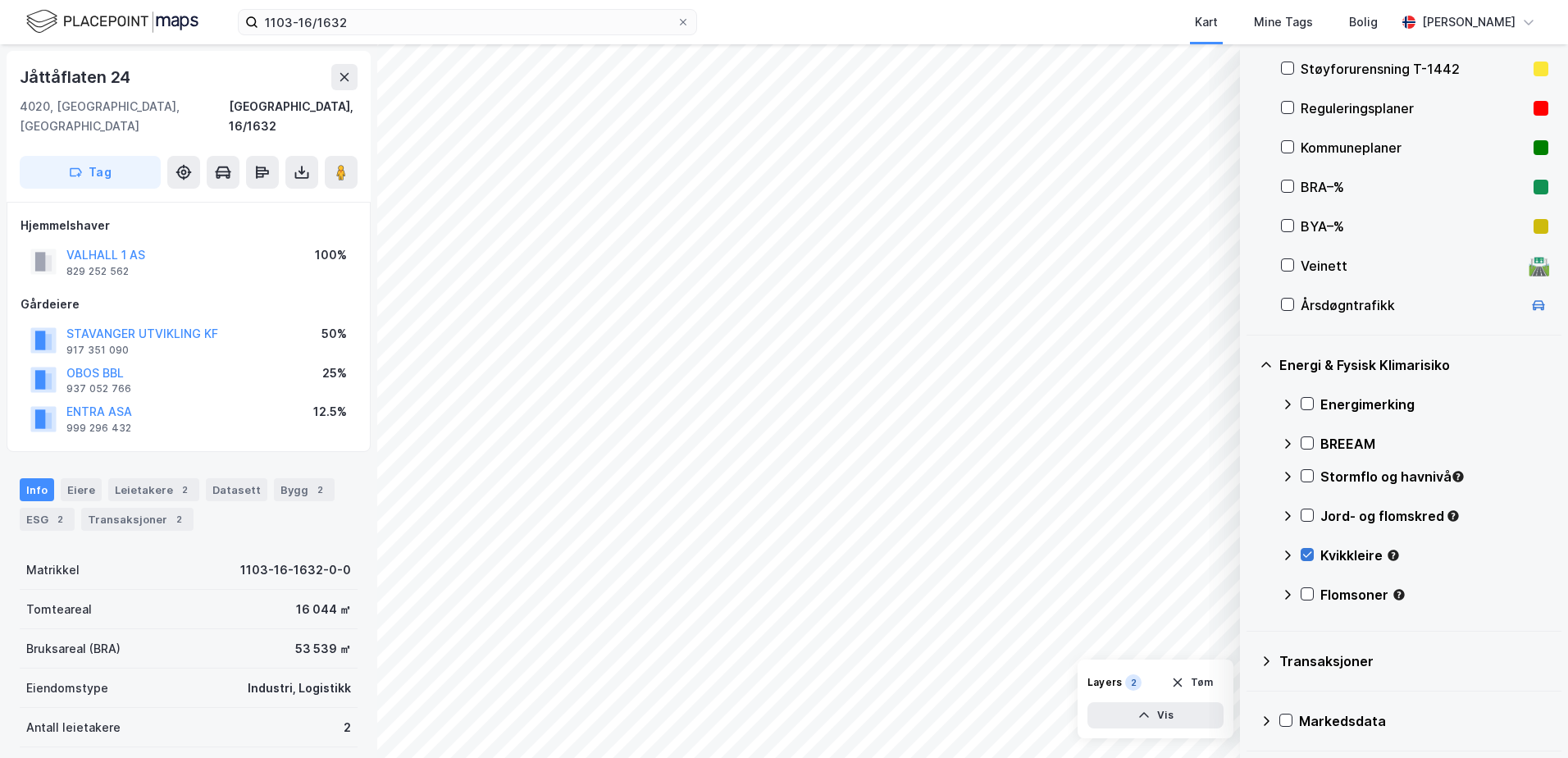
click at [1305, 556] on icon at bounding box center [1307, 555] width 12 height 12
click at [1311, 593] on icon at bounding box center [1307, 594] width 12 height 12
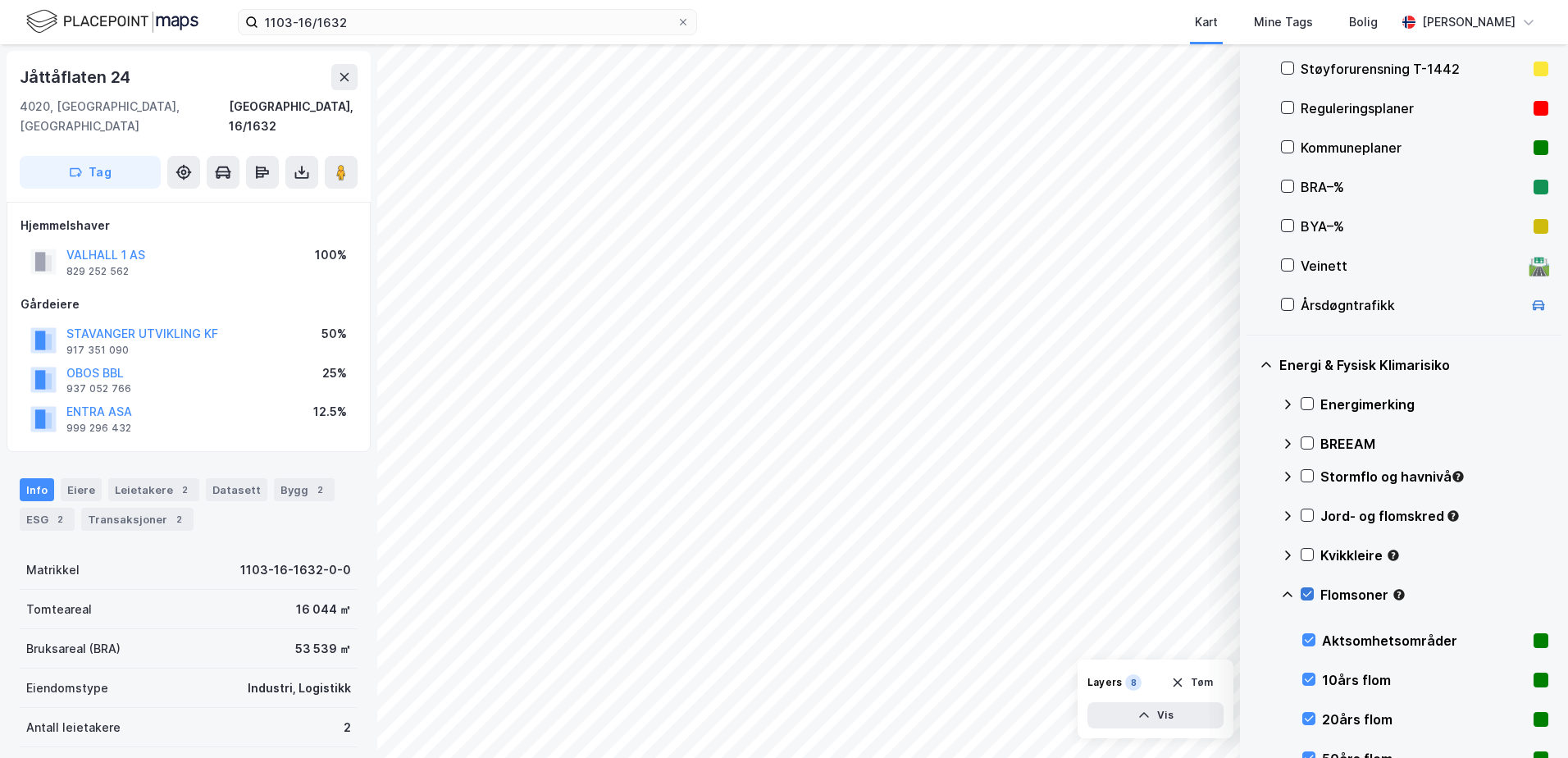
scroll to position [397, 0]
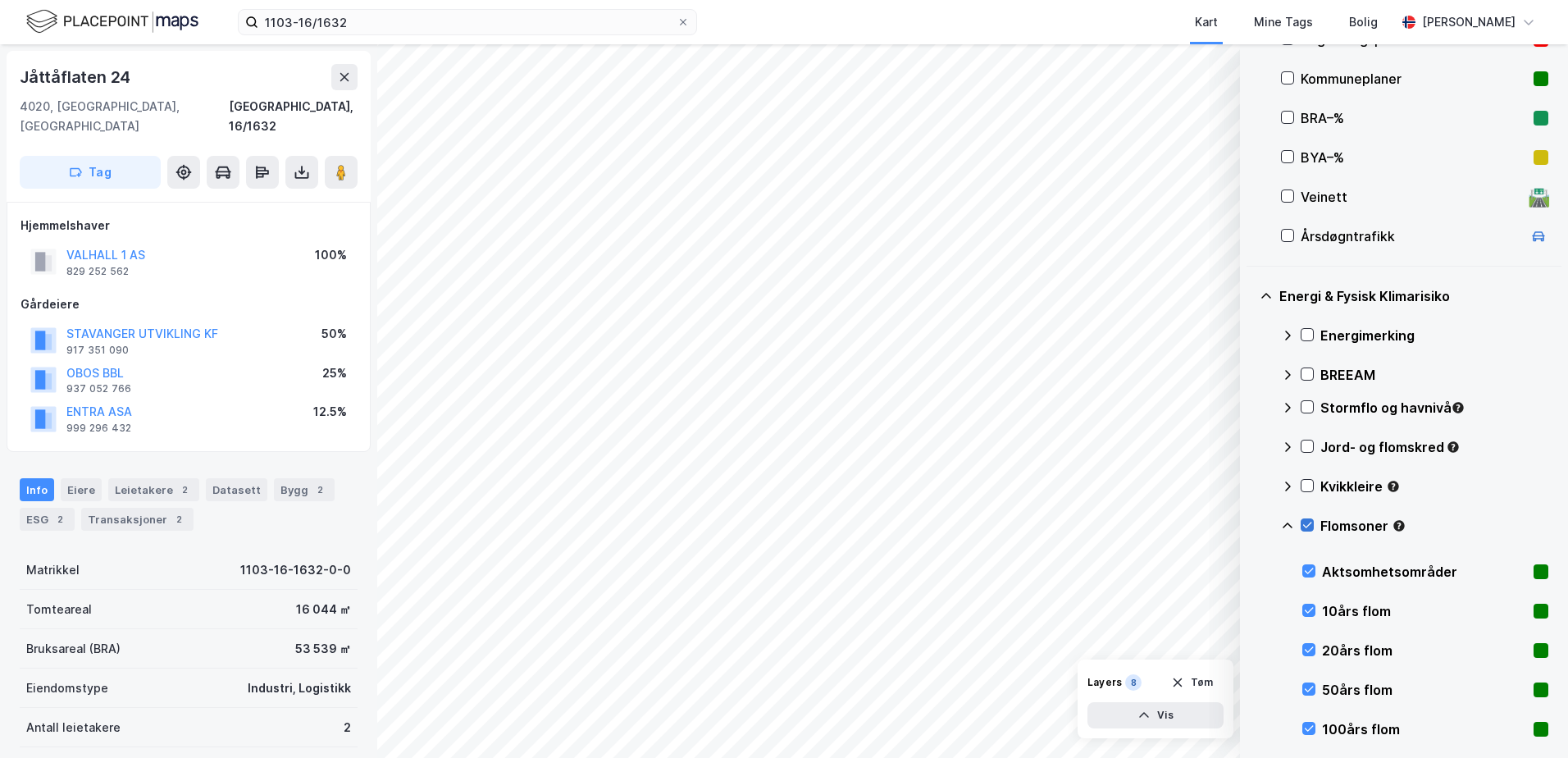
click at [1304, 520] on icon at bounding box center [1307, 525] width 12 height 12
click at [1285, 525] on icon at bounding box center [1287, 526] width 10 height 5
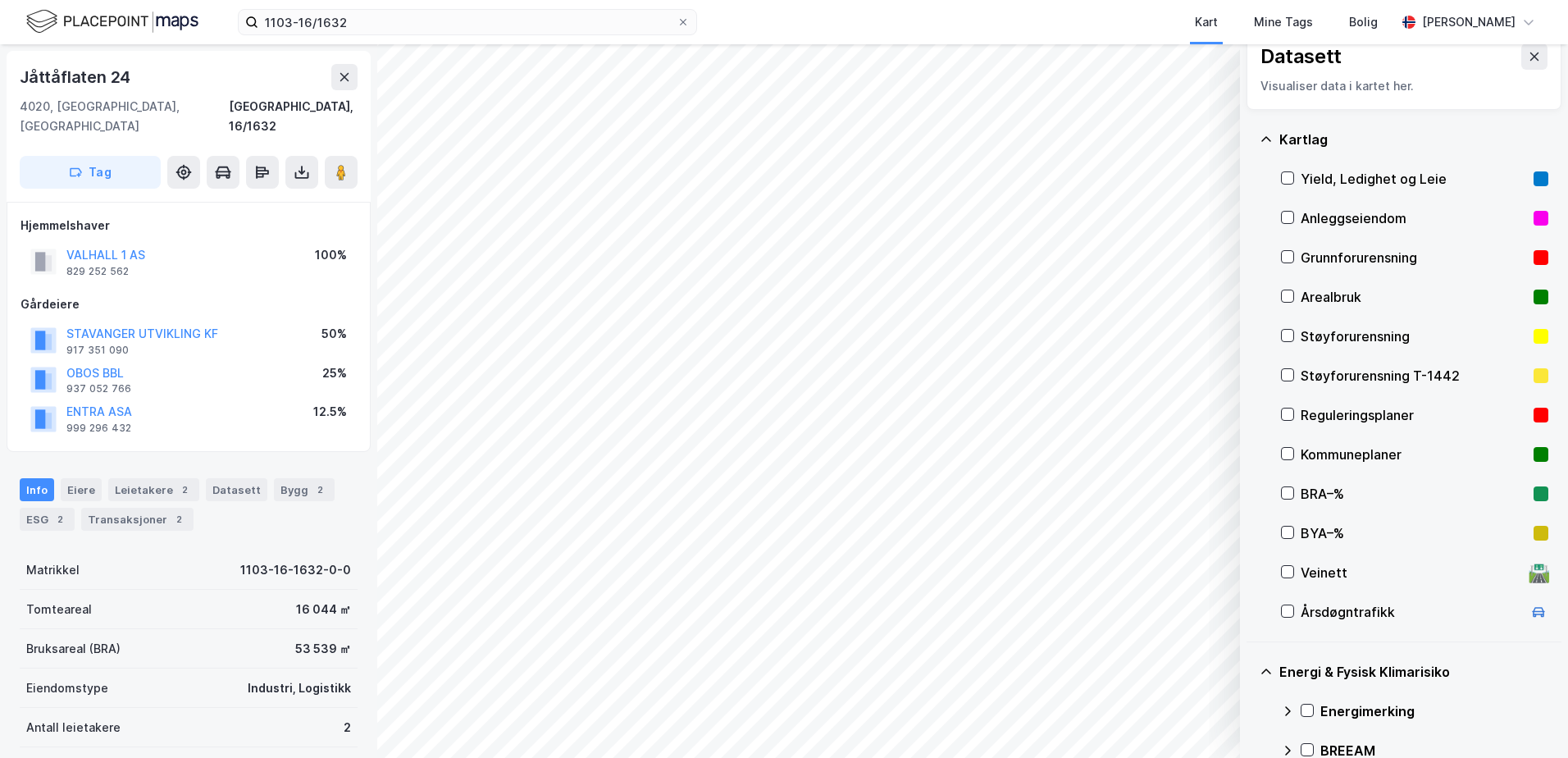
scroll to position [0, 0]
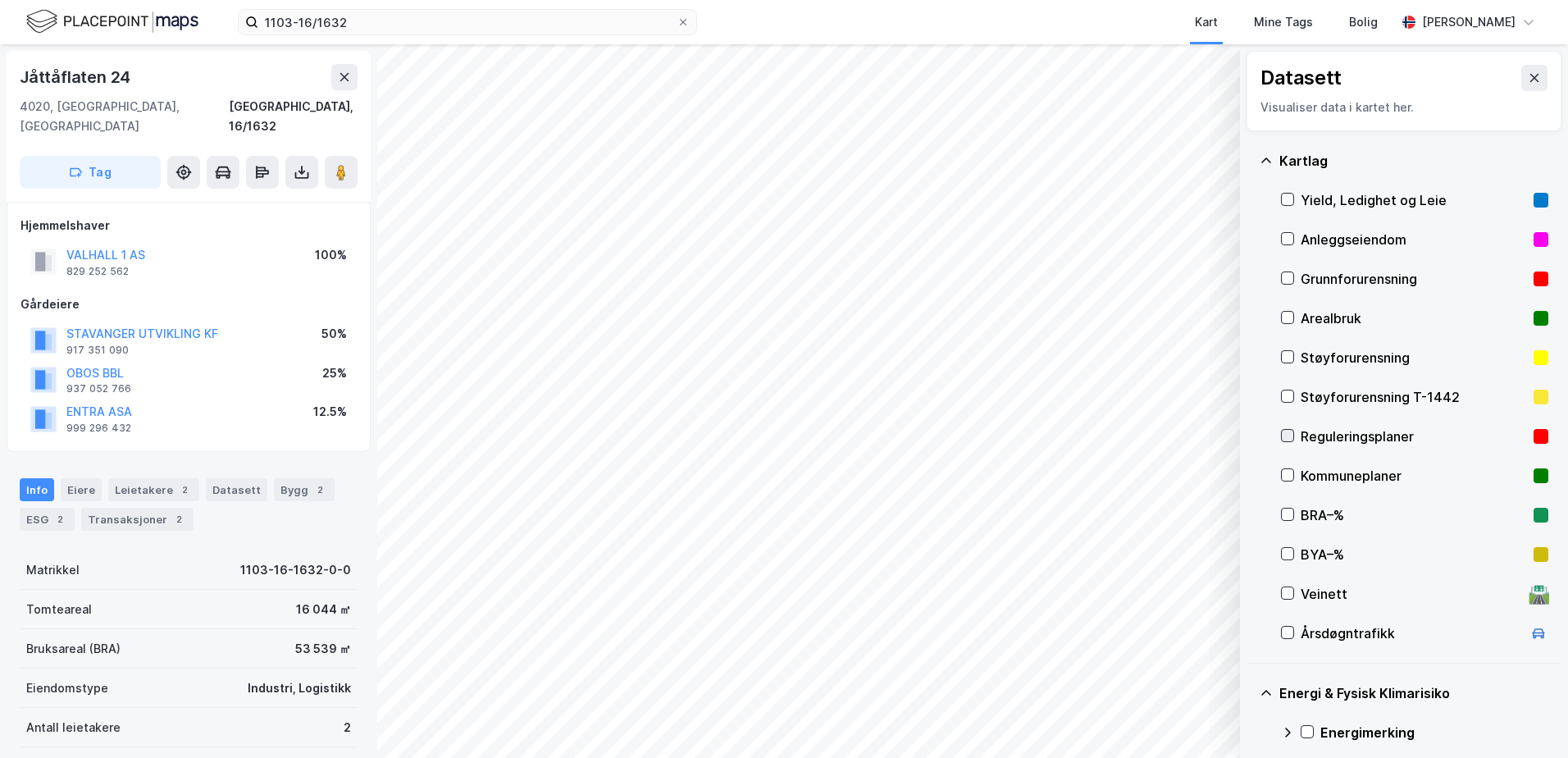
click at [1282, 434] on icon at bounding box center [1288, 436] width 12 height 12
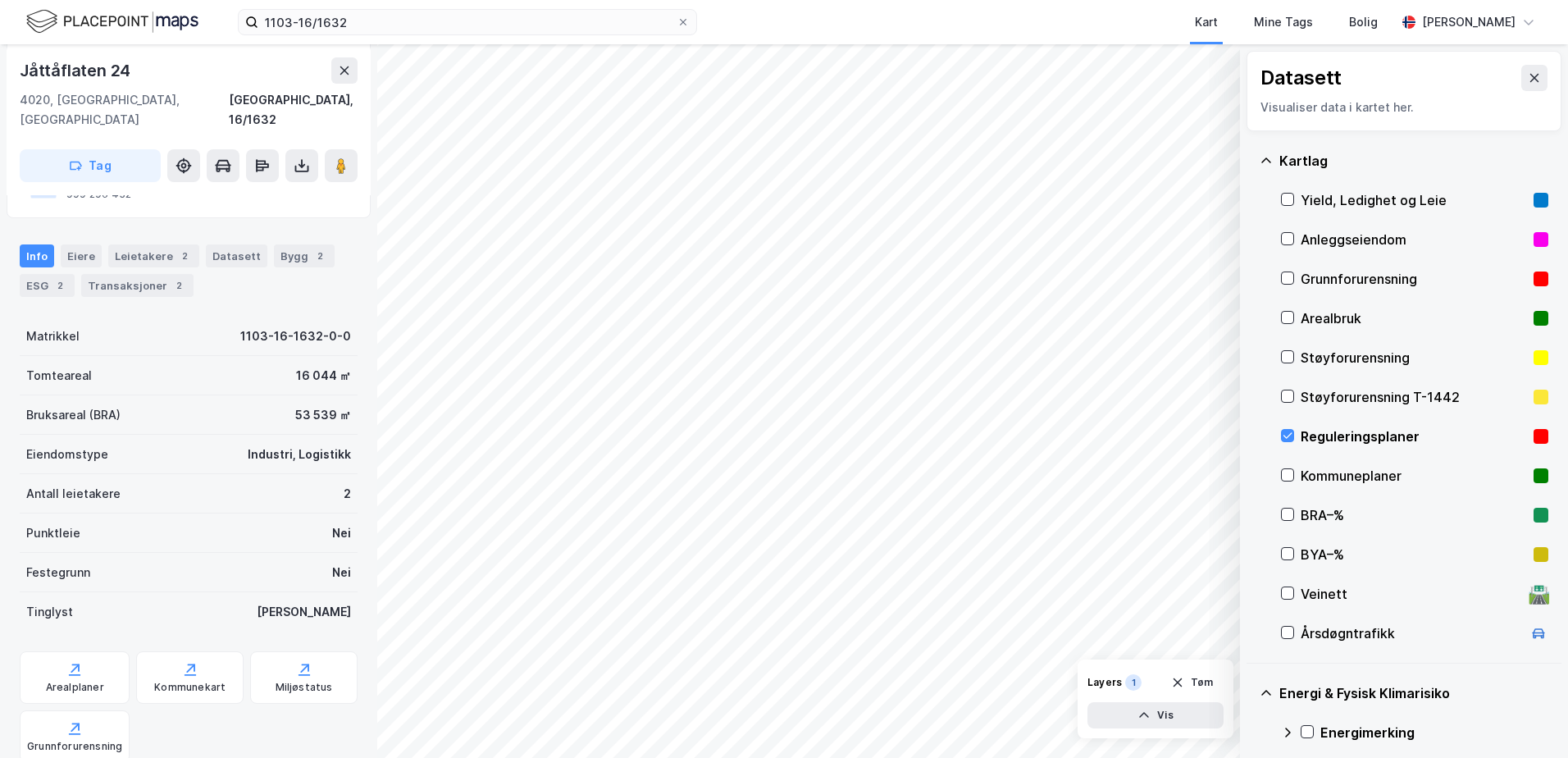
scroll to position [379, 0]
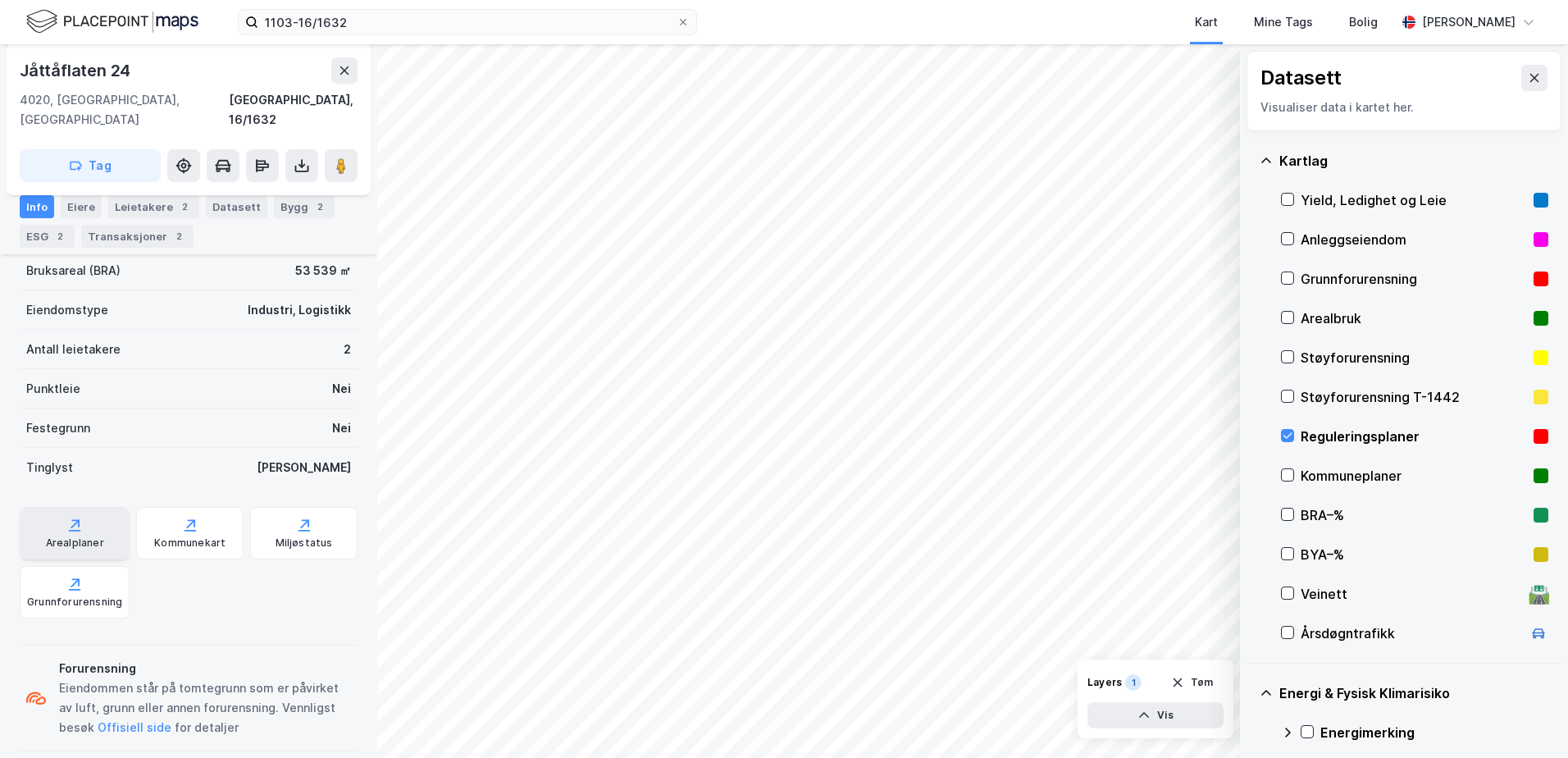
click at [68, 537] on div "Arealplaner" at bounding box center [75, 543] width 58 height 13
